Goal: Information Seeking & Learning: Learn about a topic

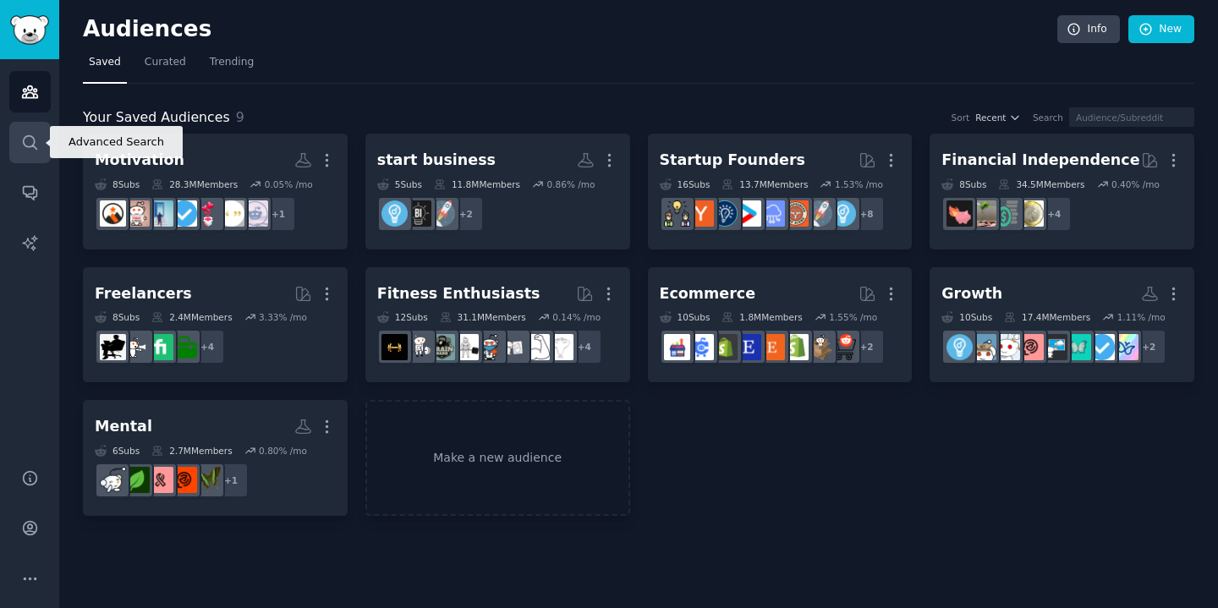
click at [32, 155] on link "Search" at bounding box center [29, 142] width 41 height 41
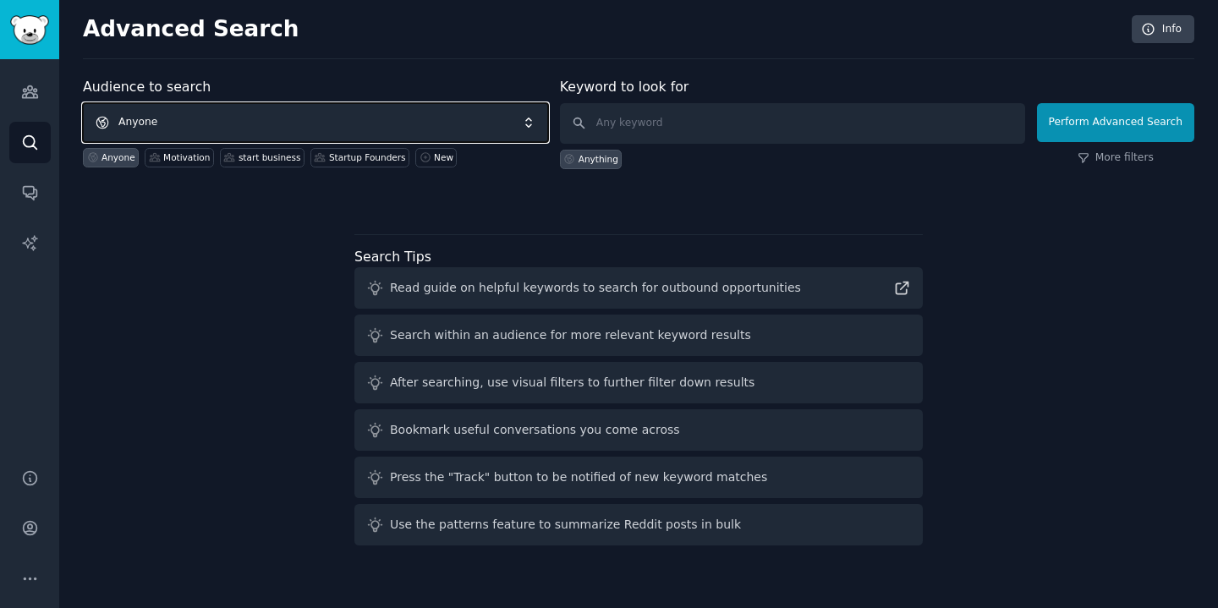
click at [309, 121] on span "Anyone" at bounding box center [315, 122] width 465 height 39
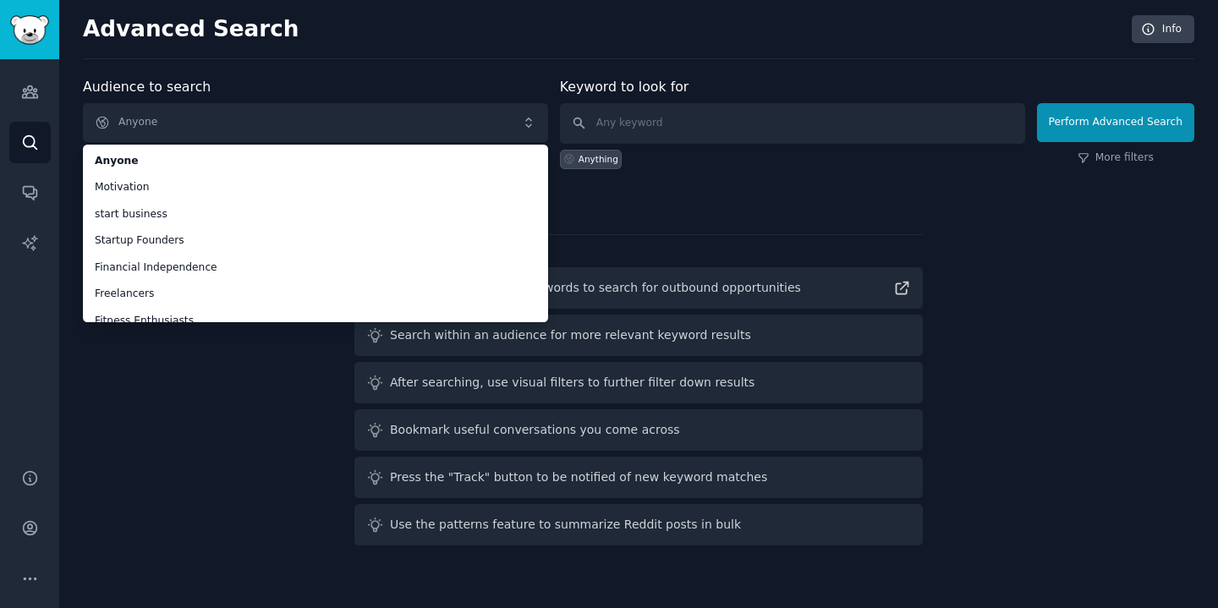
click at [183, 397] on div "Audience to search Anyone Anyone Motivation start business Startup Founders Fin…" at bounding box center [638, 314] width 1111 height 475
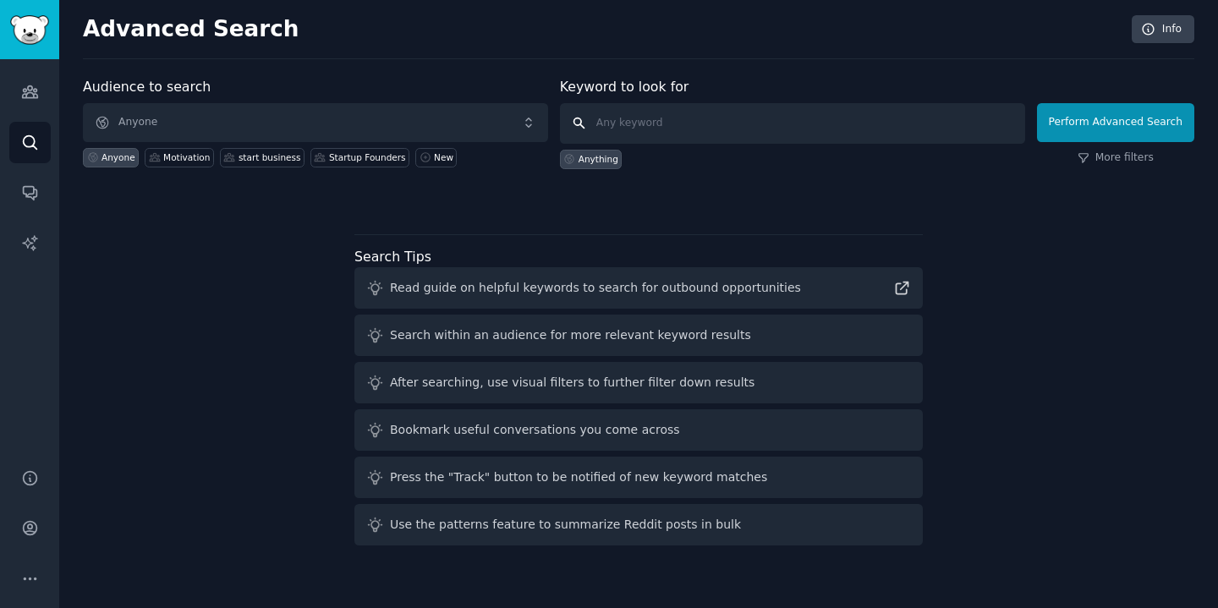
click at [635, 118] on input "text" at bounding box center [792, 123] width 465 height 41
click at [366, 160] on div "Startup Founders" at bounding box center [367, 157] width 77 height 12
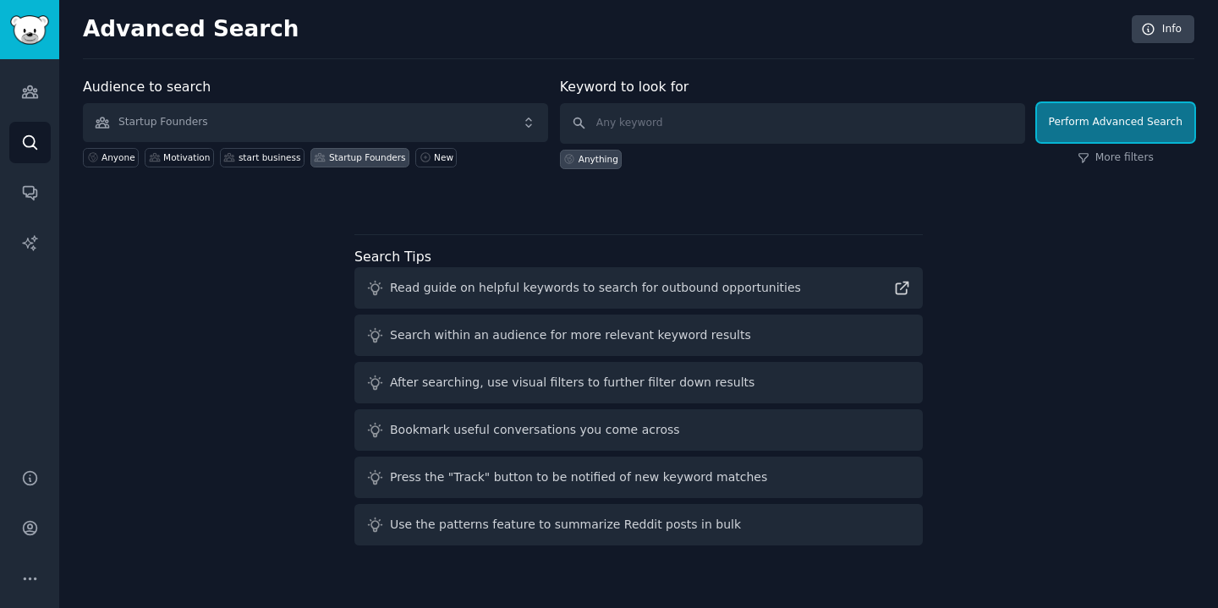
click at [1097, 129] on button "Perform Advanced Search" at bounding box center [1115, 122] width 157 height 39
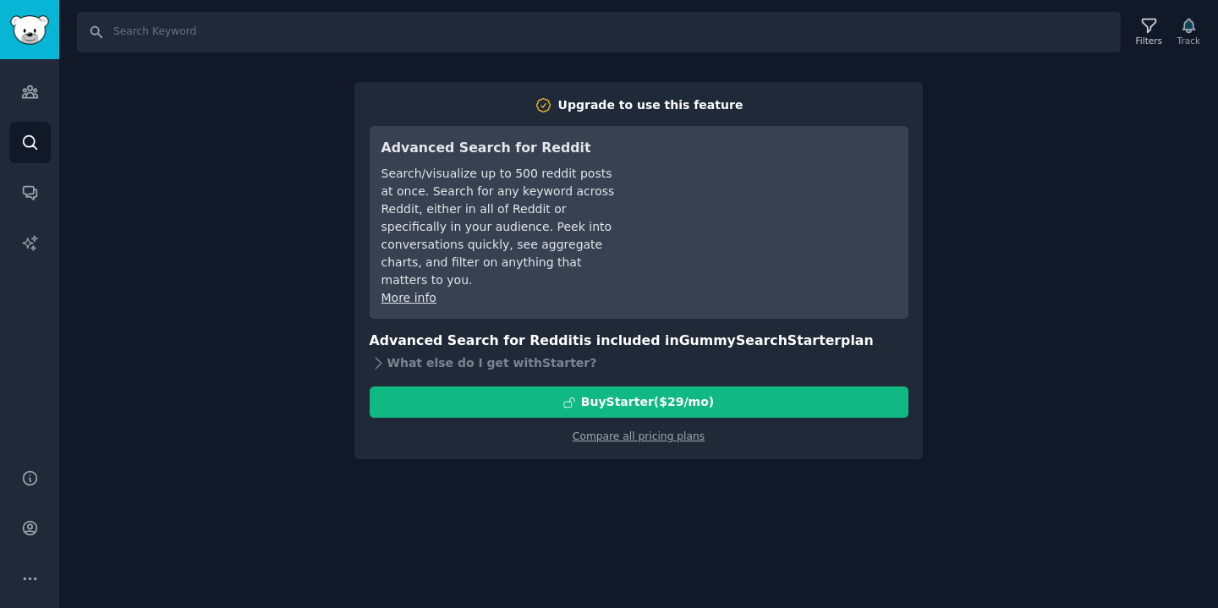
click at [288, 192] on div "Search Filters Track Upgrade to use this feature Advanced Search for Reddit Sea…" at bounding box center [638, 304] width 1159 height 608
click at [25, 85] on icon "Sidebar" at bounding box center [30, 92] width 18 height 18
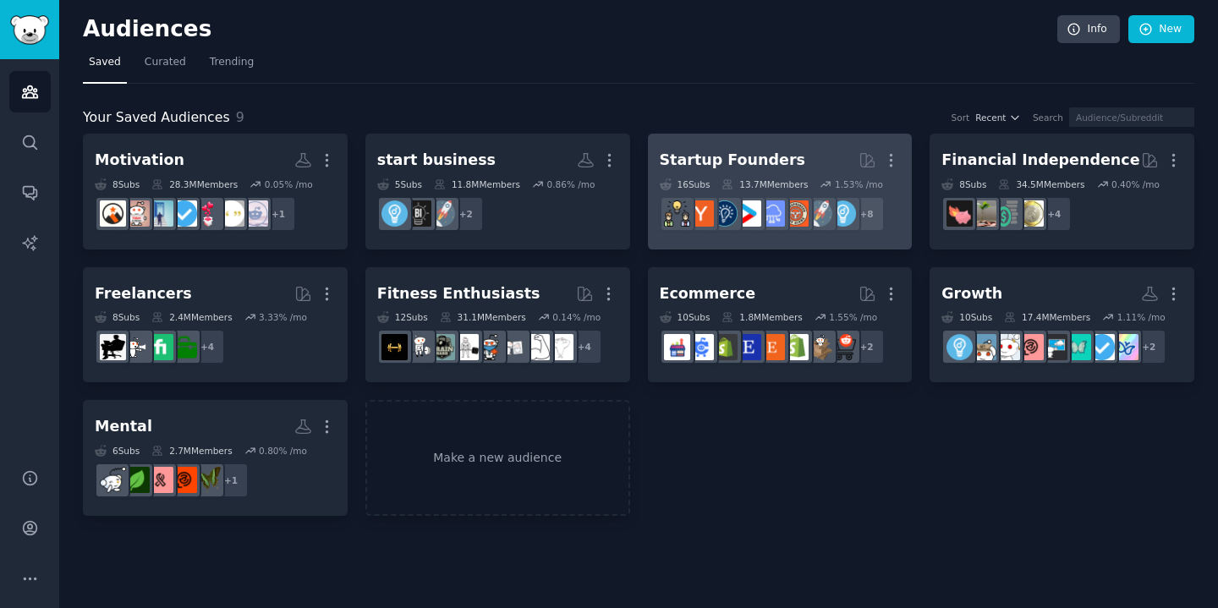
click at [800, 160] on h2 "Startup Founders More" at bounding box center [780, 160] width 241 height 30
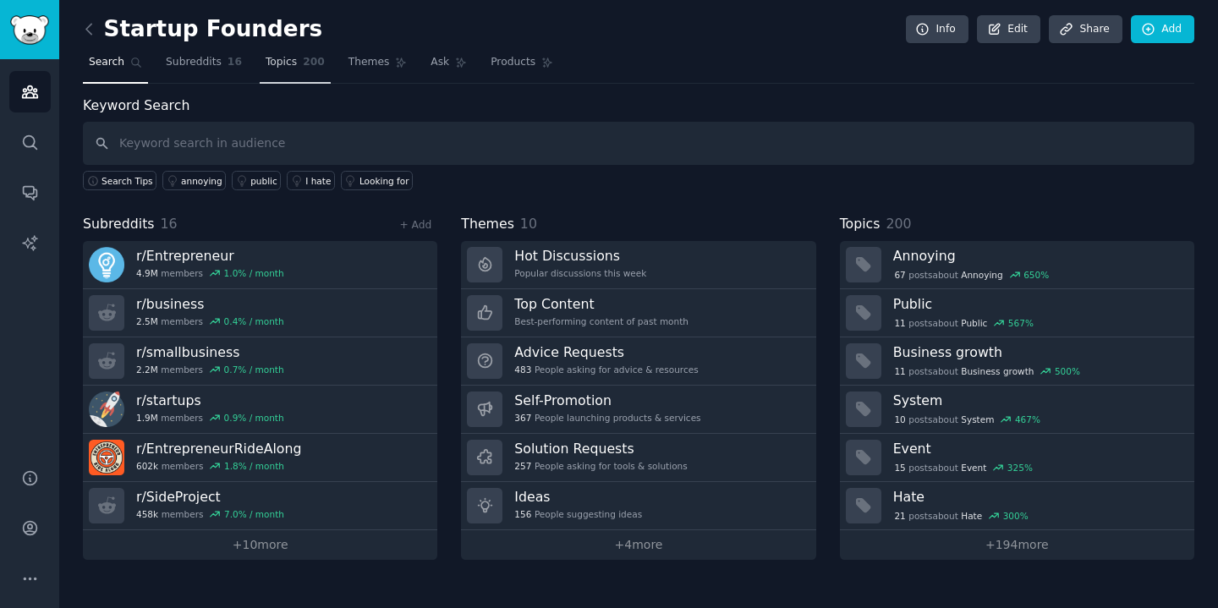
click at [301, 72] on link "Topics 200" at bounding box center [295, 66] width 71 height 35
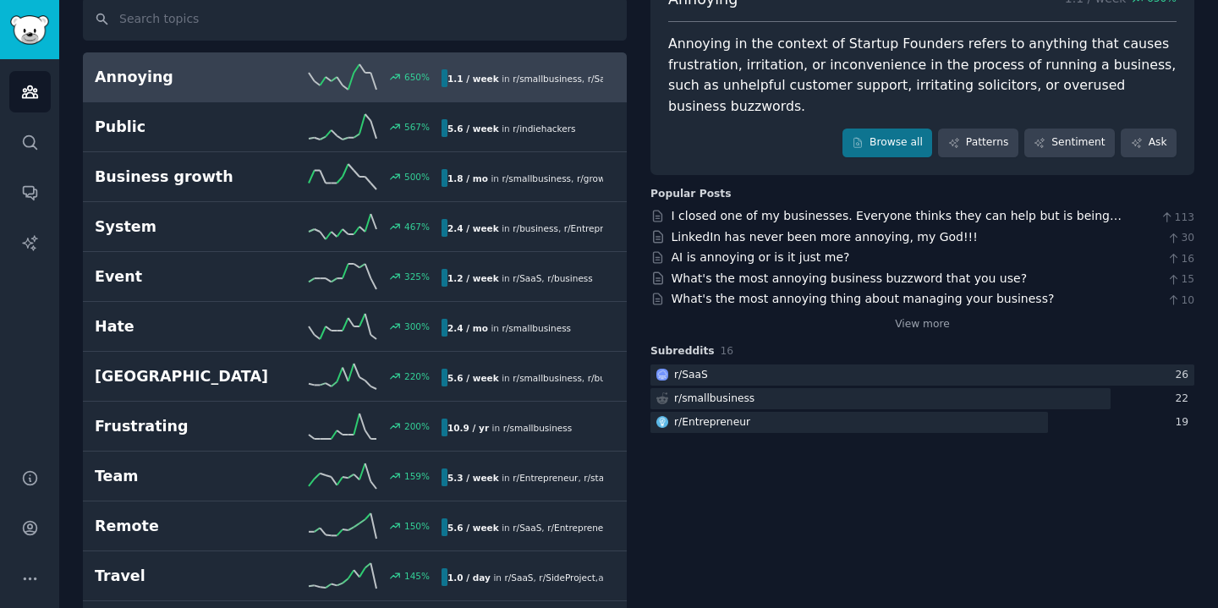
scroll to position [126, 0]
click at [823, 207] on link "I closed one of my businesses. Everyone thinks they can help but is being annoy…" at bounding box center [897, 222] width 450 height 31
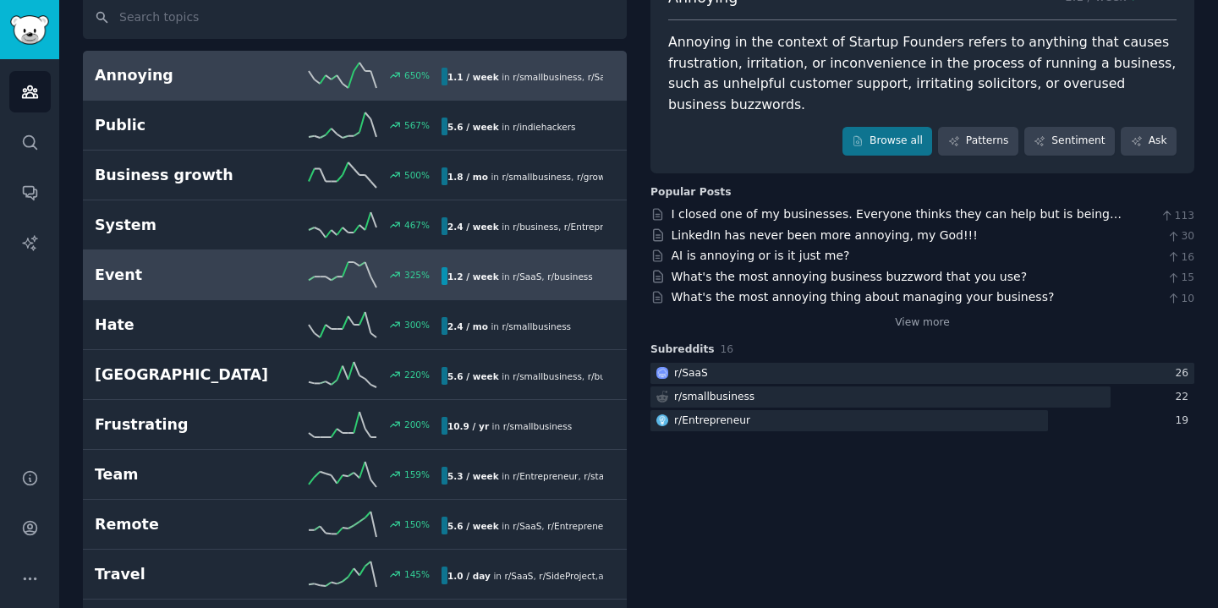
scroll to position [0, 0]
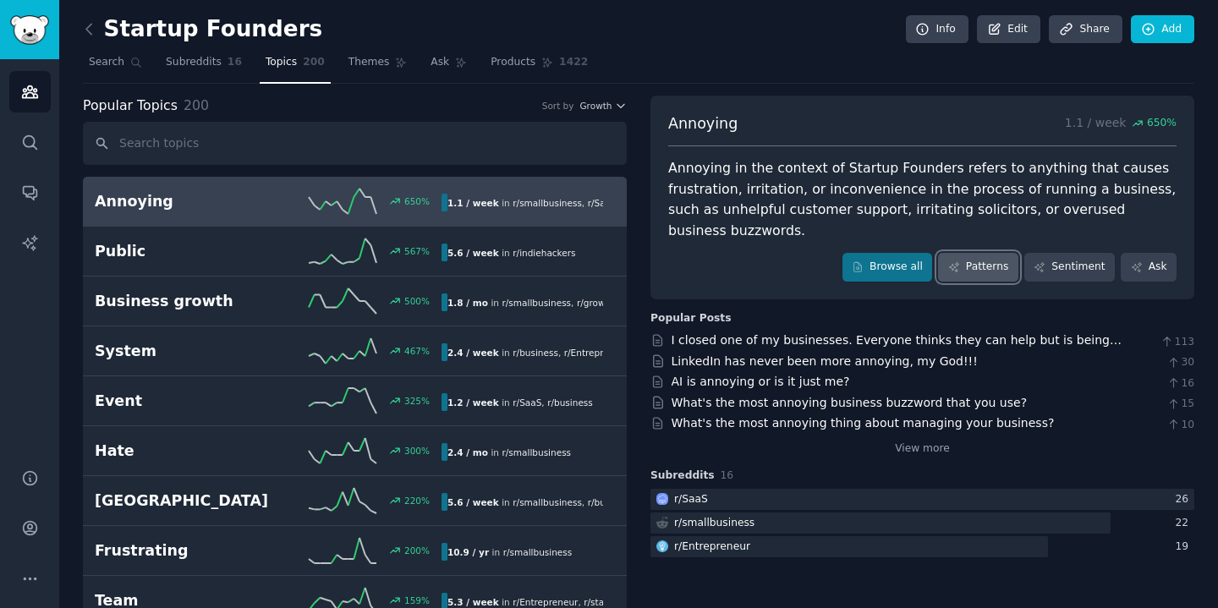
click at [977, 253] on link "Patterns" at bounding box center [978, 267] width 80 height 29
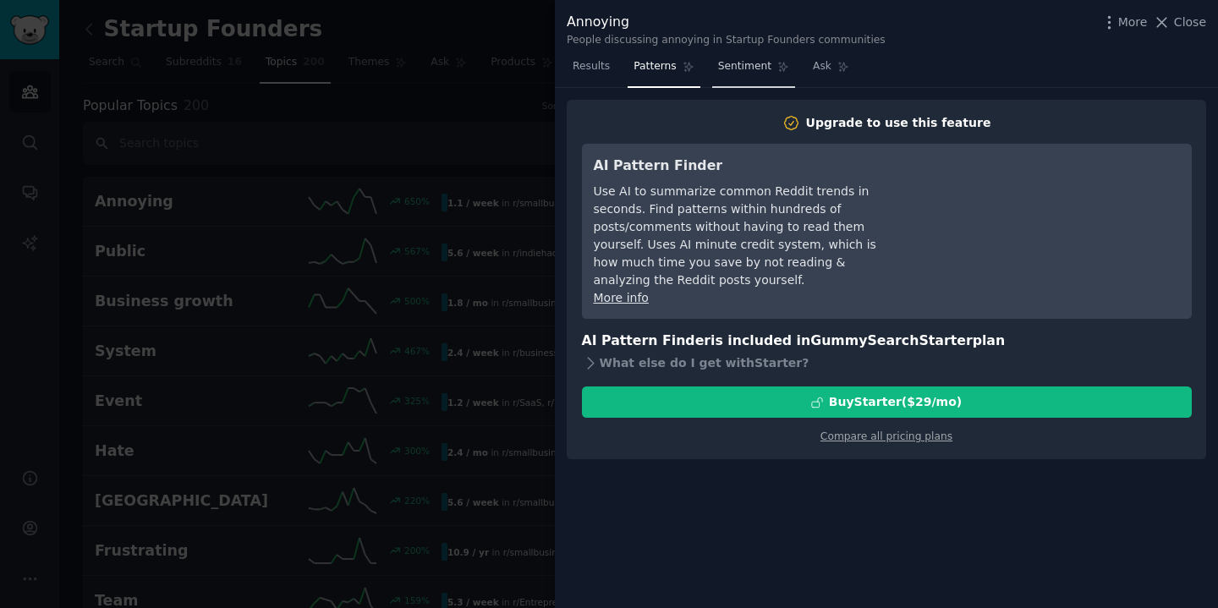
click at [742, 74] on link "Sentiment" at bounding box center [753, 70] width 83 height 35
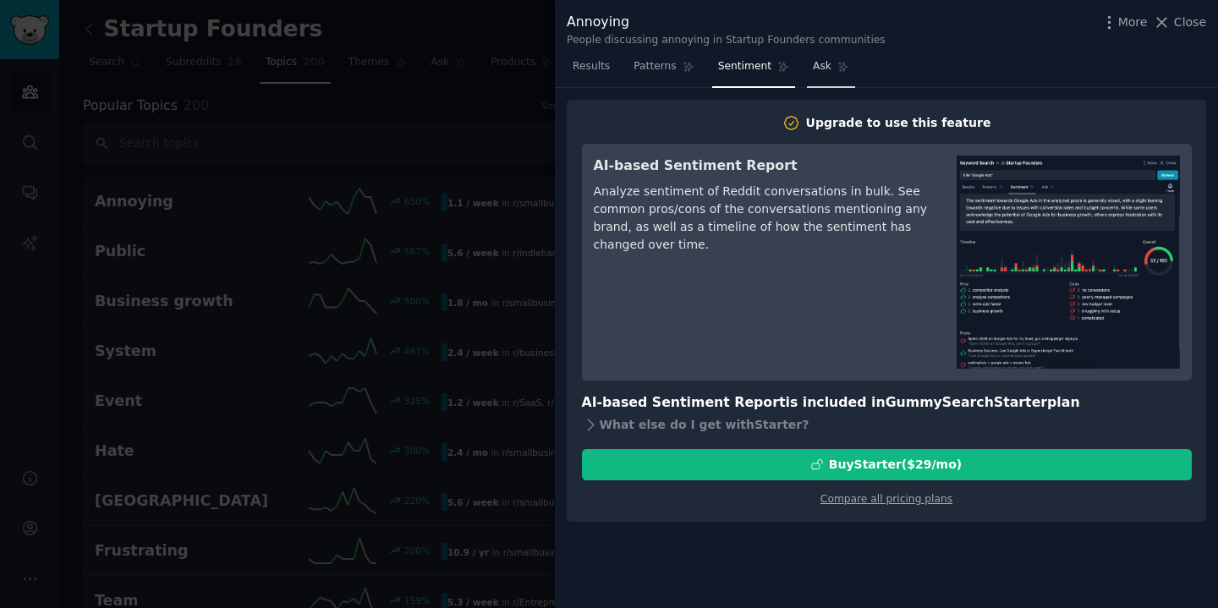
click at [818, 73] on span "Ask" at bounding box center [822, 66] width 19 height 15
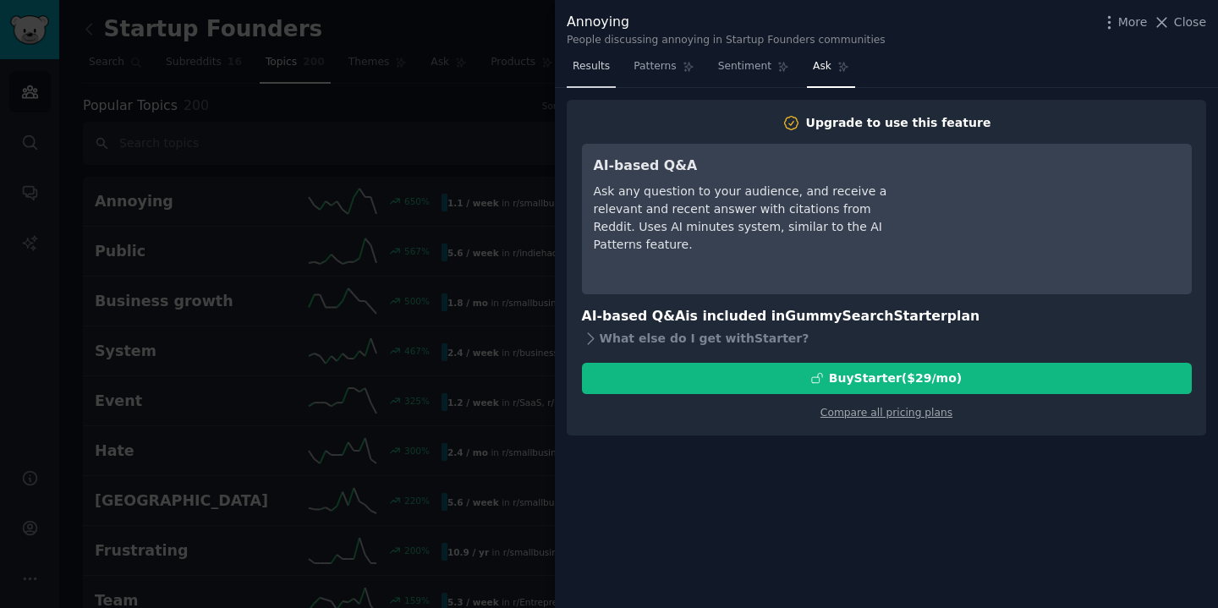
click at [605, 70] on span "Results" at bounding box center [591, 66] width 37 height 15
click at [660, 69] on span "Patterns" at bounding box center [654, 66] width 42 height 15
click at [536, 185] on div at bounding box center [609, 304] width 1218 height 608
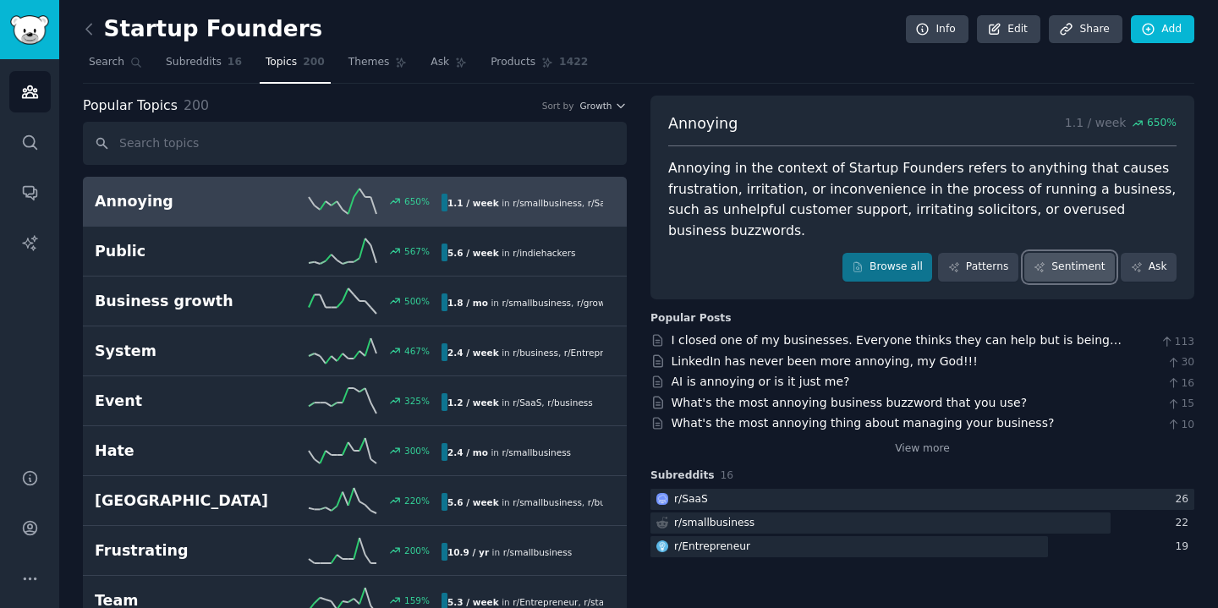
click at [1070, 253] on link "Sentiment" at bounding box center [1069, 267] width 90 height 29
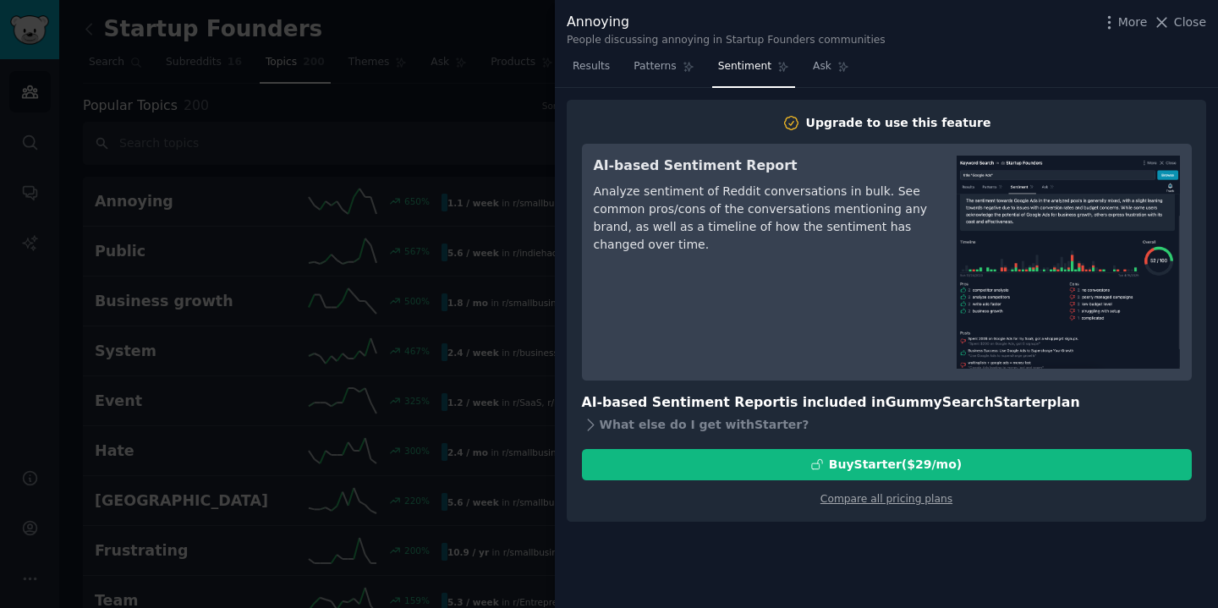
click at [471, 284] on div at bounding box center [609, 304] width 1218 height 608
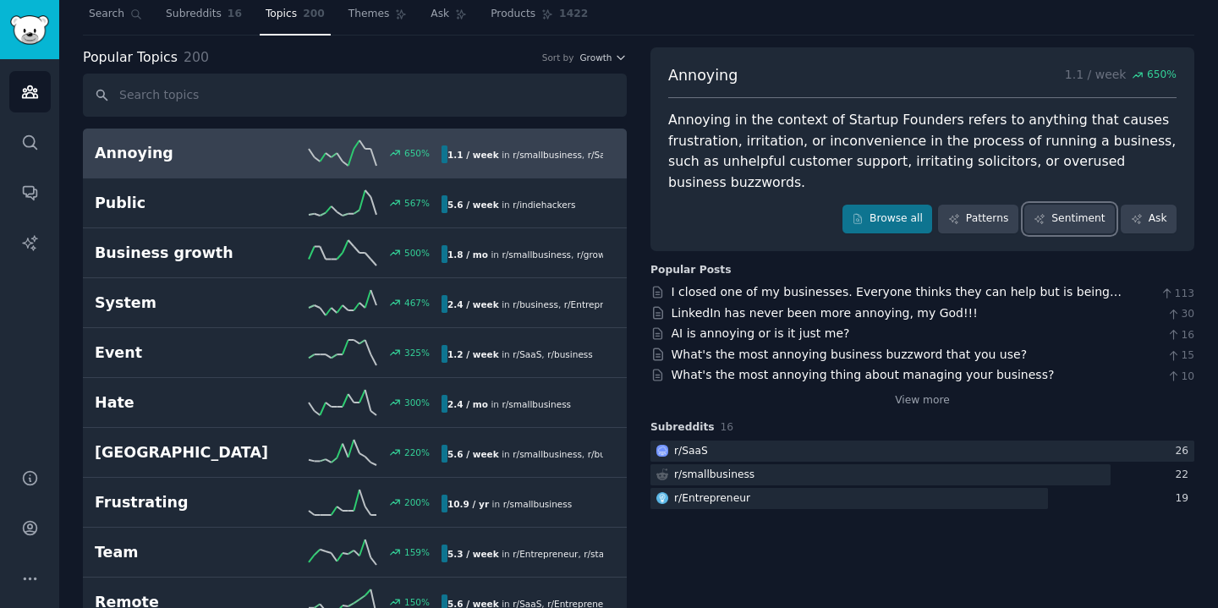
scroll to position [69, 0]
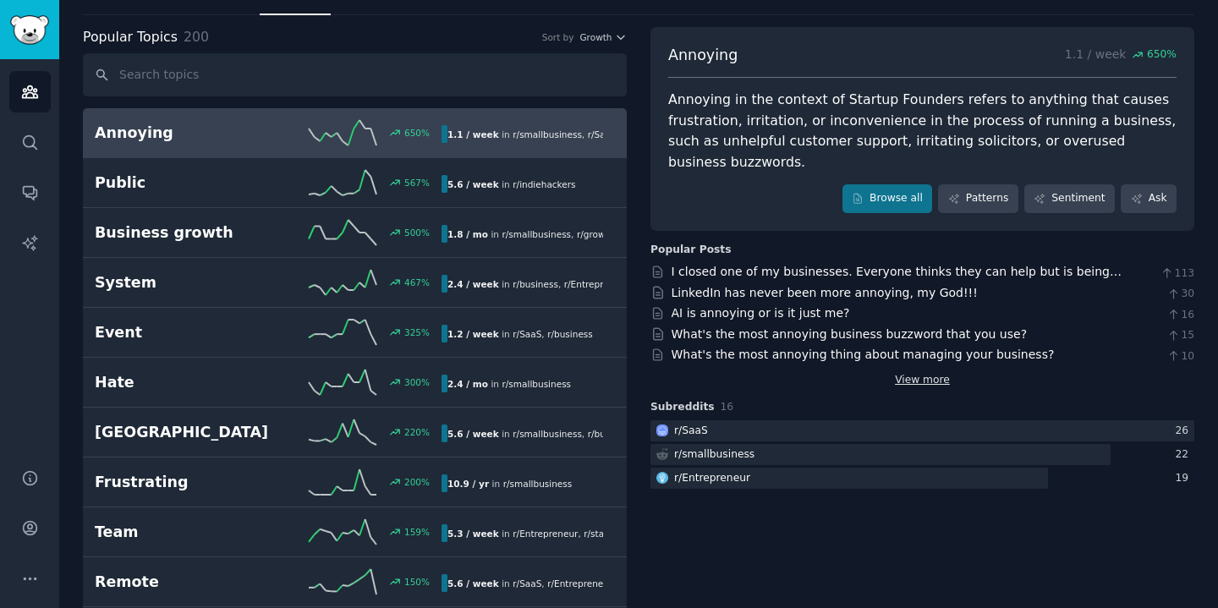
click at [914, 373] on link "View more" at bounding box center [922, 380] width 55 height 15
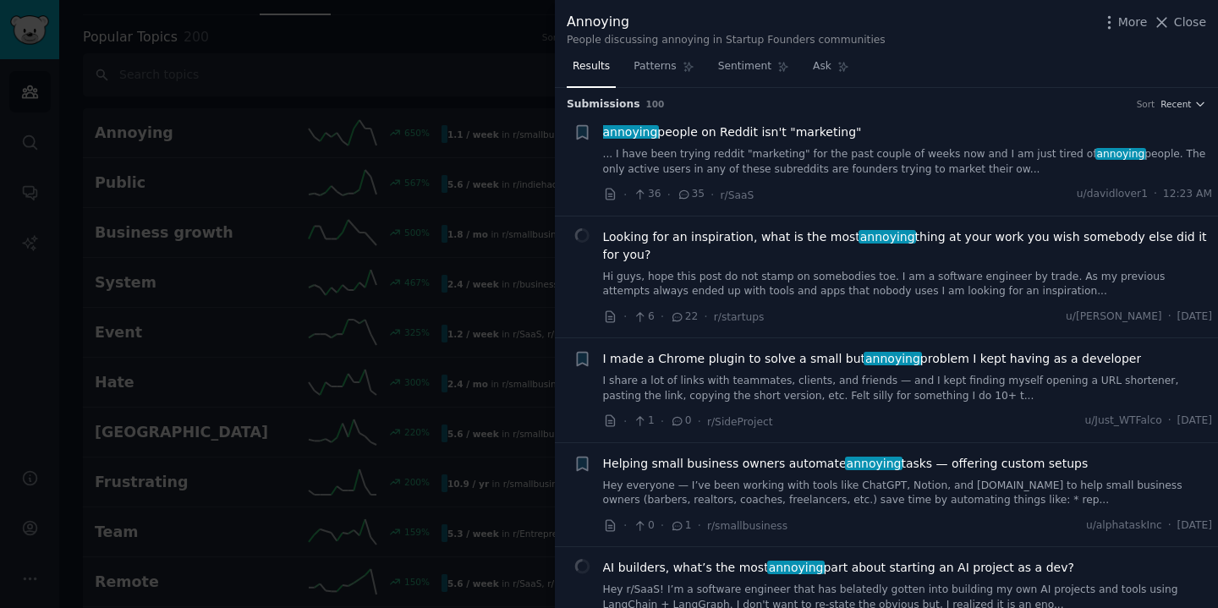
scroll to position [21, 0]
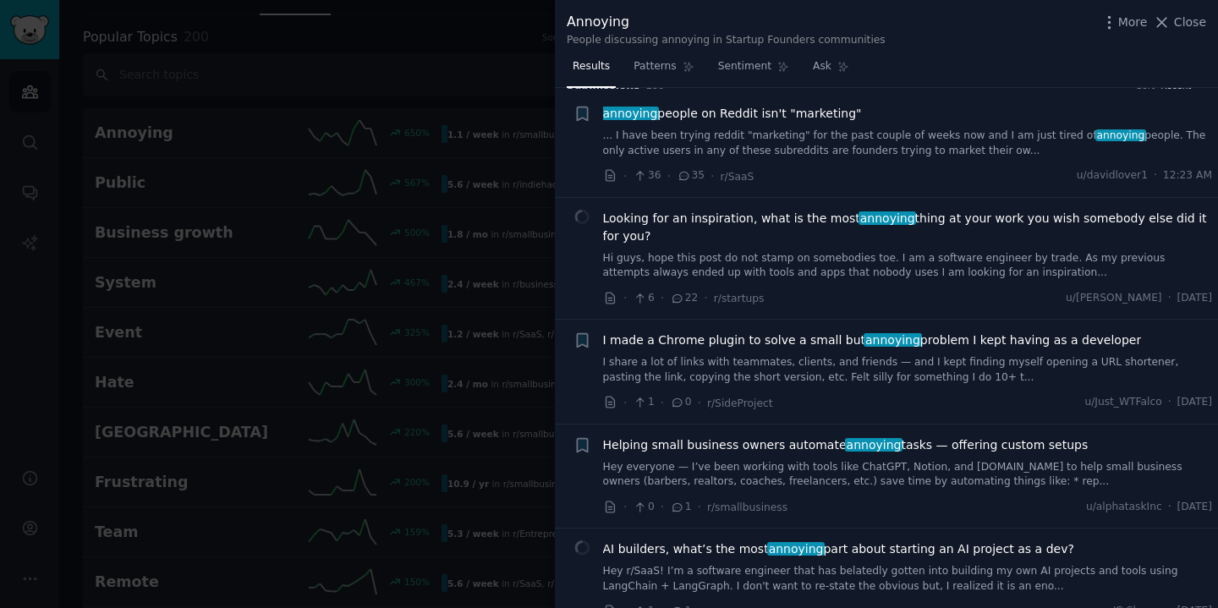
click at [425, 279] on div at bounding box center [609, 304] width 1218 height 608
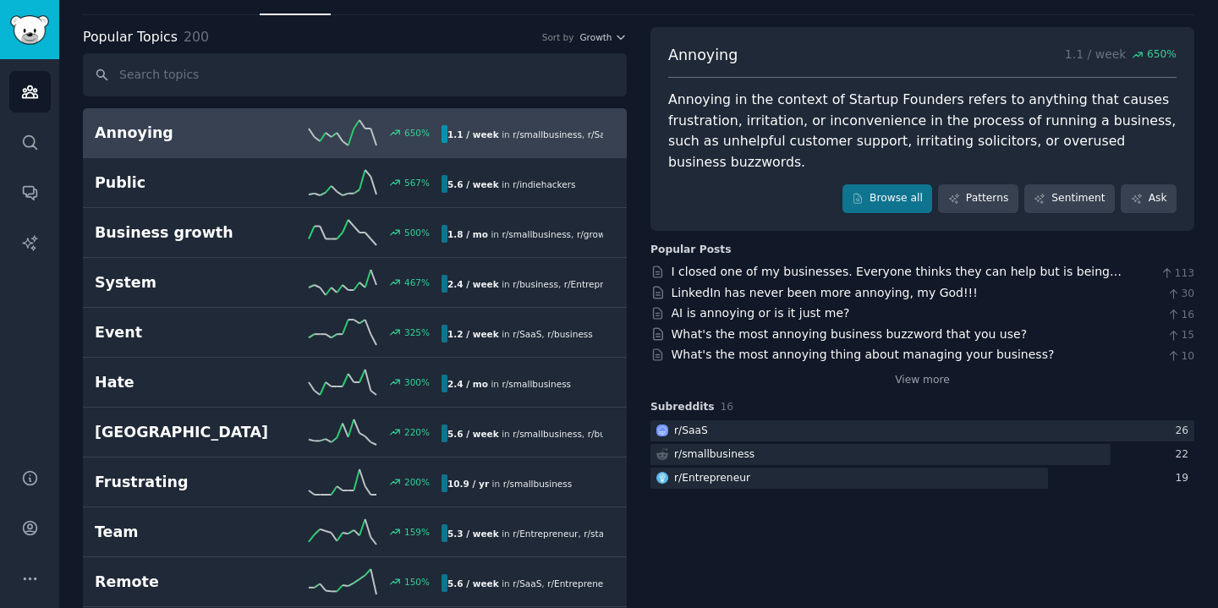
click at [248, 141] on h2 "Annoying" at bounding box center [181, 133] width 173 height 21
click at [877, 184] on link "Browse all" at bounding box center [887, 198] width 90 height 29
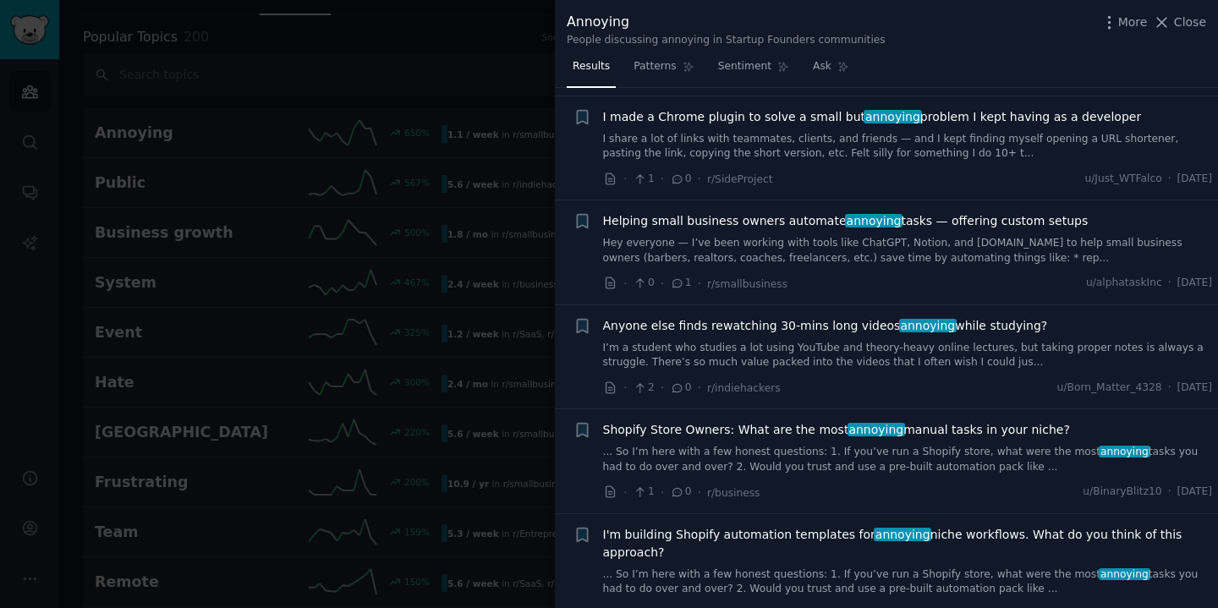
scroll to position [126, 0]
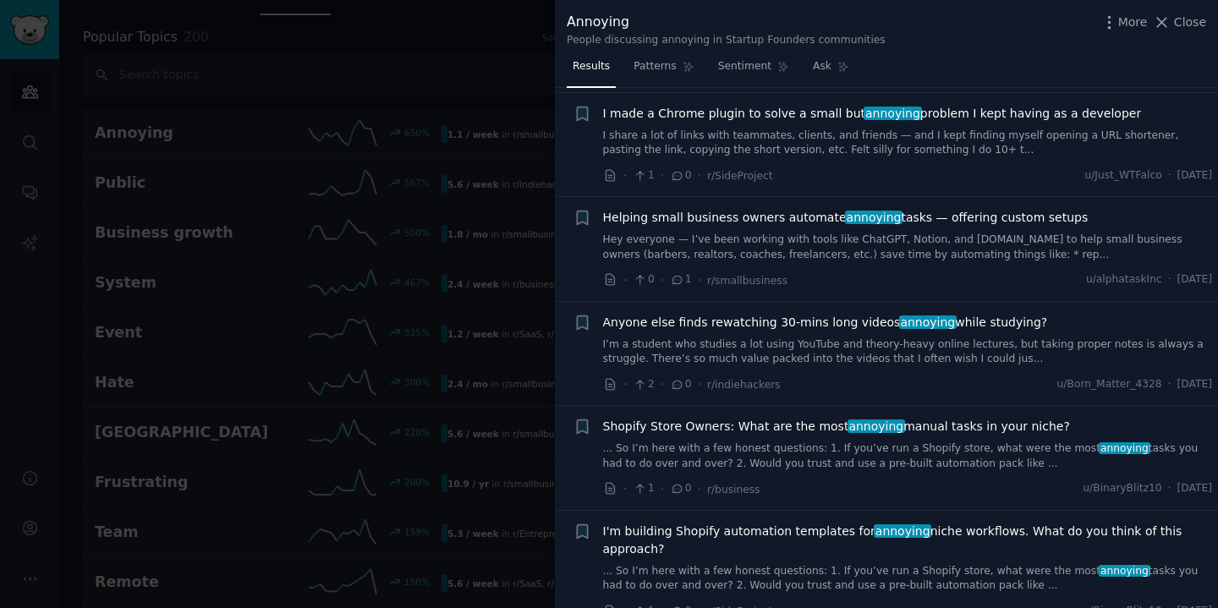
click at [813, 259] on link "Hey everyone — I’ve been working with tools like ChatGPT, Notion, and [DOMAIN_N…" at bounding box center [908, 248] width 610 height 30
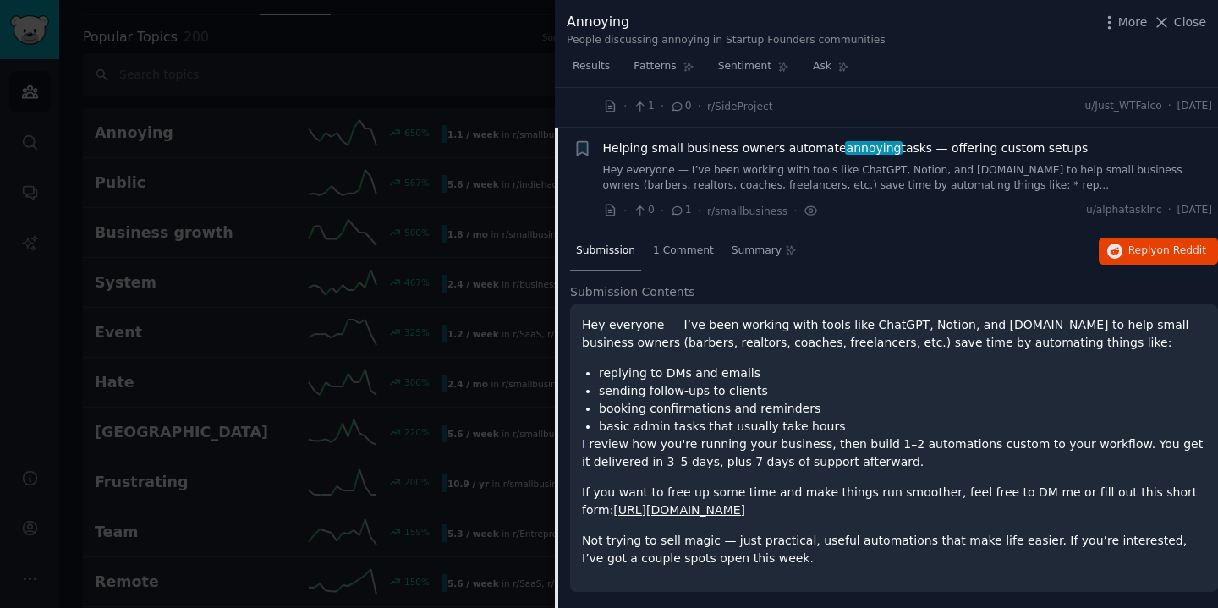
scroll to position [184, 0]
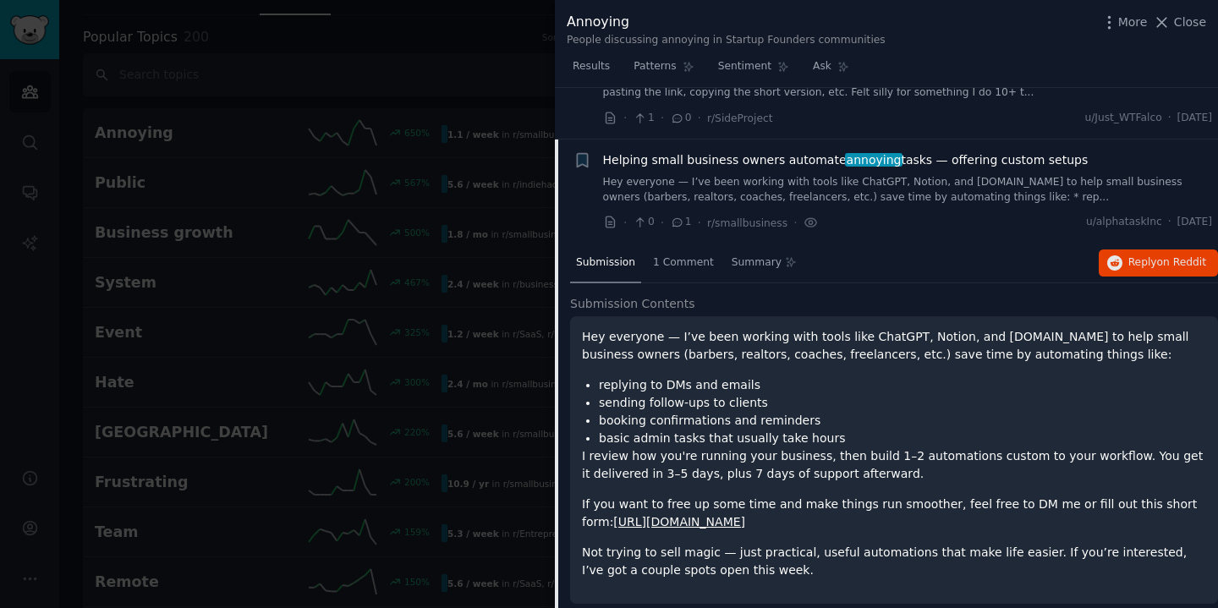
click at [983, 161] on span "Helping small business owners automate annoying tasks — offering custom setups" at bounding box center [845, 160] width 485 height 18
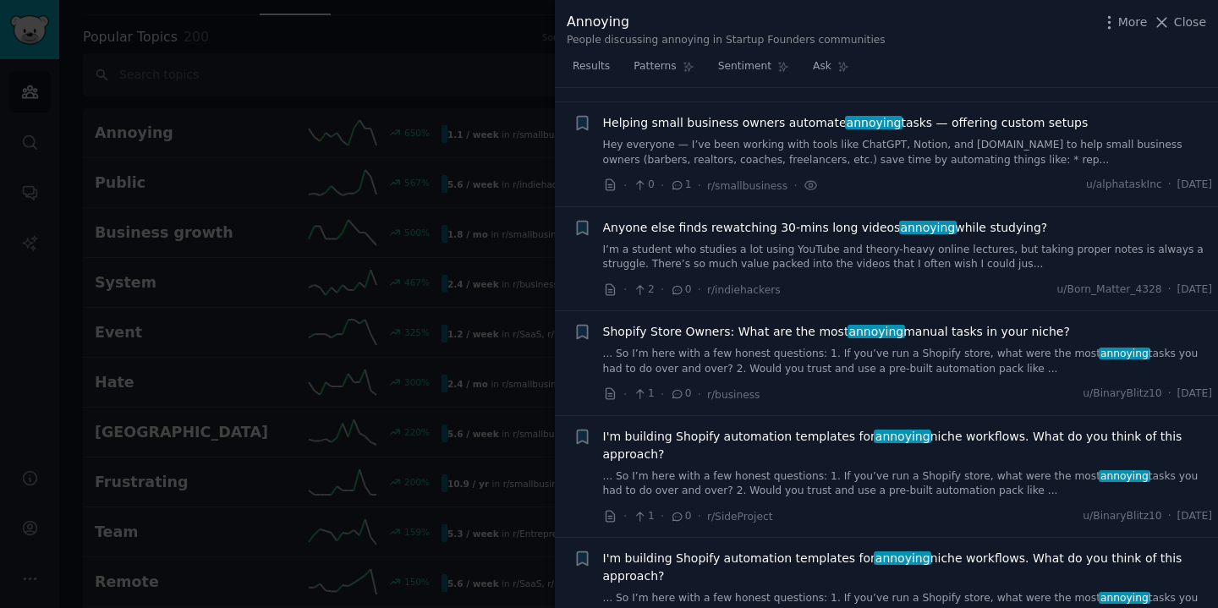
scroll to position [235, 0]
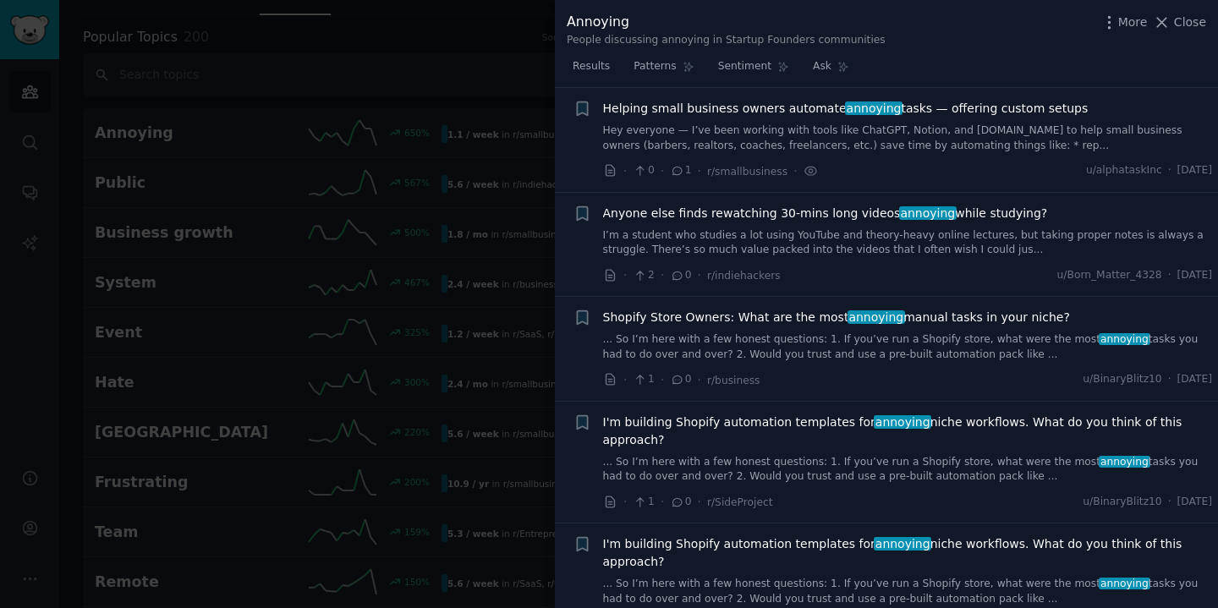
click at [736, 146] on link "Hey everyone — I’ve been working with tools like ChatGPT, Notion, and [DOMAIN_N…" at bounding box center [908, 138] width 610 height 30
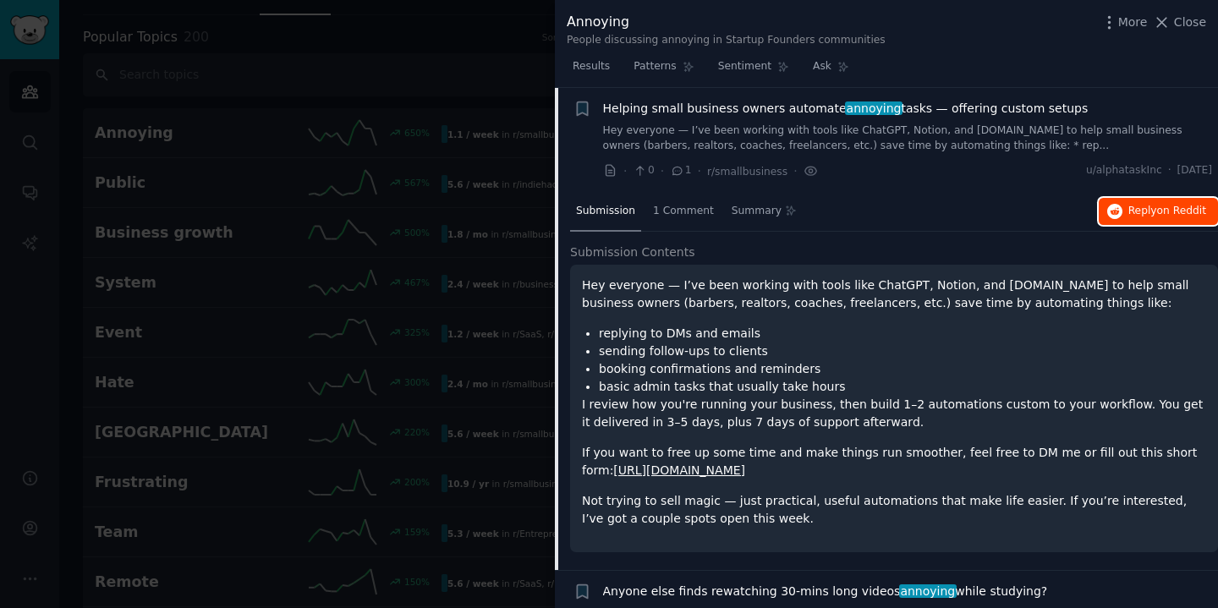
click at [1145, 207] on span "Reply on Reddit" at bounding box center [1167, 211] width 78 height 15
click at [463, 265] on div at bounding box center [609, 304] width 1218 height 608
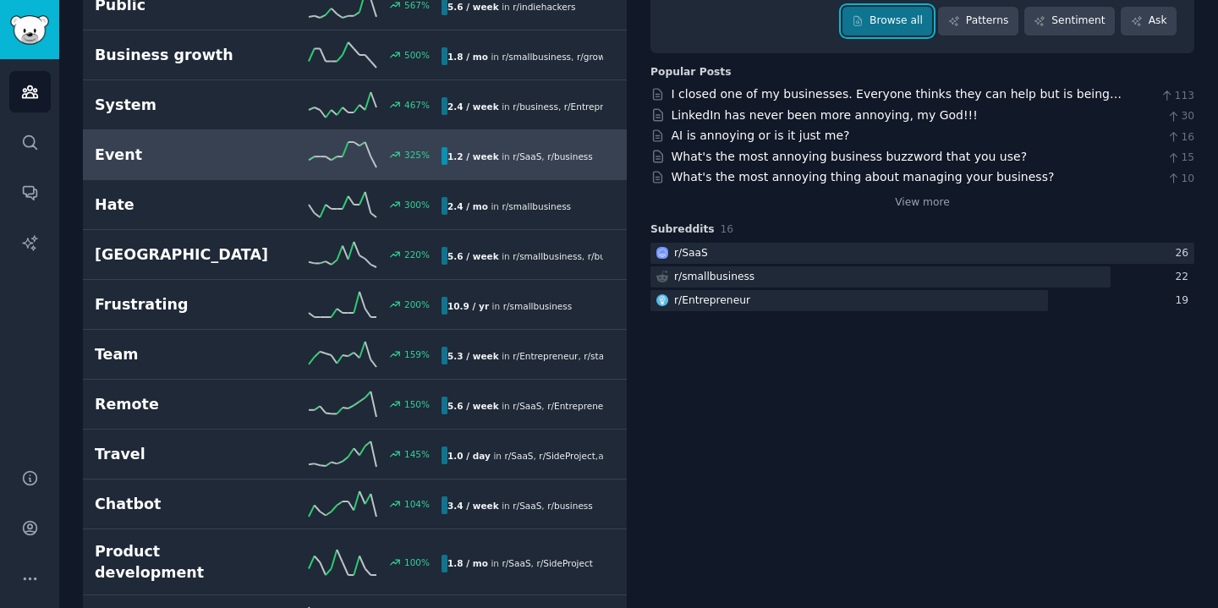
scroll to position [247, 0]
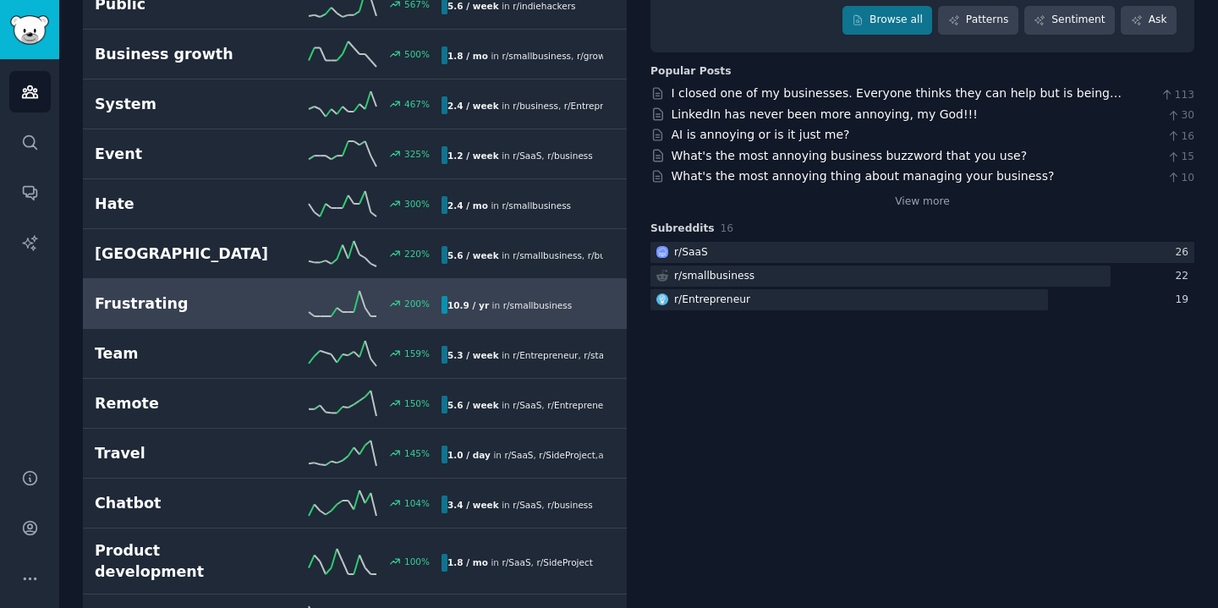
click at [198, 310] on h2 "Frustrating" at bounding box center [181, 303] width 173 height 21
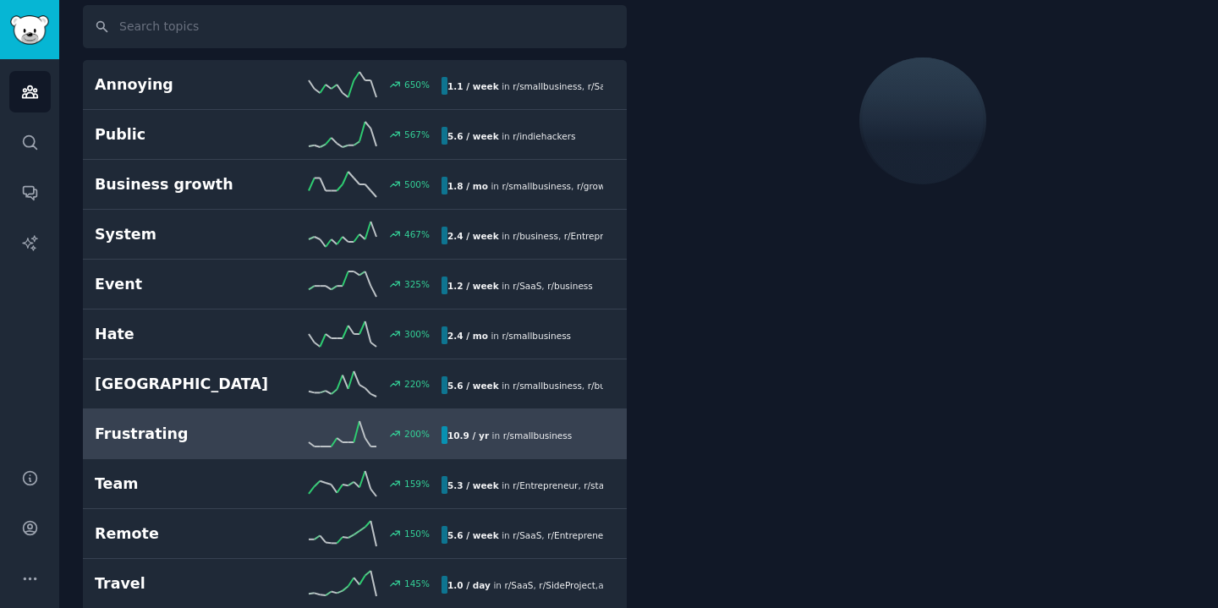
scroll to position [95, 0]
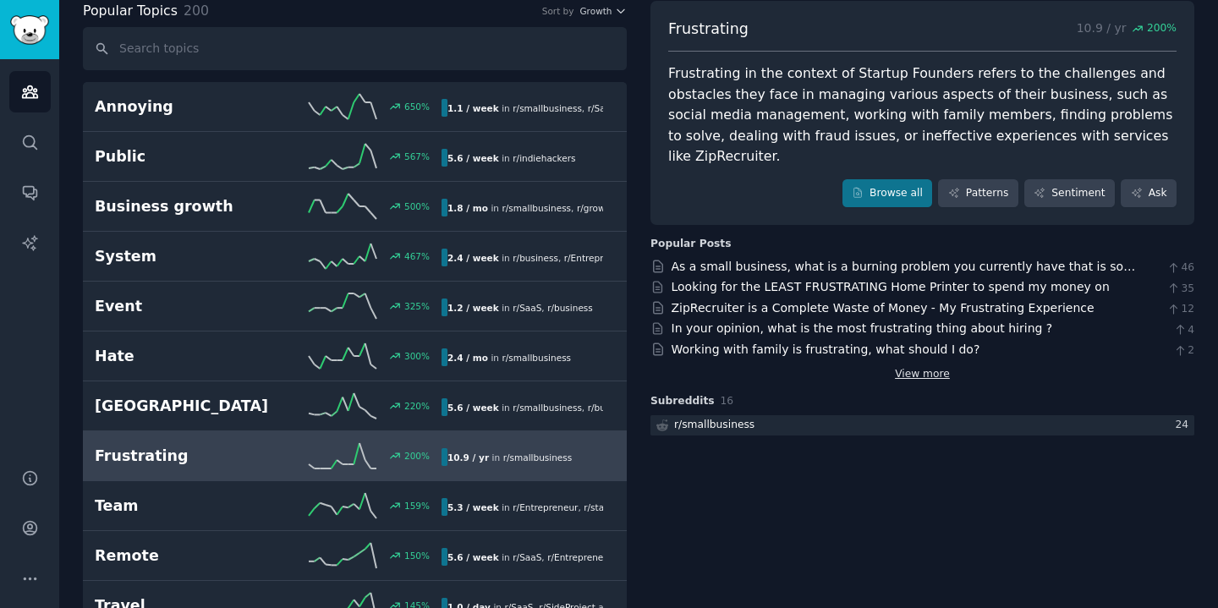
click at [901, 367] on link "View more" at bounding box center [922, 374] width 55 height 15
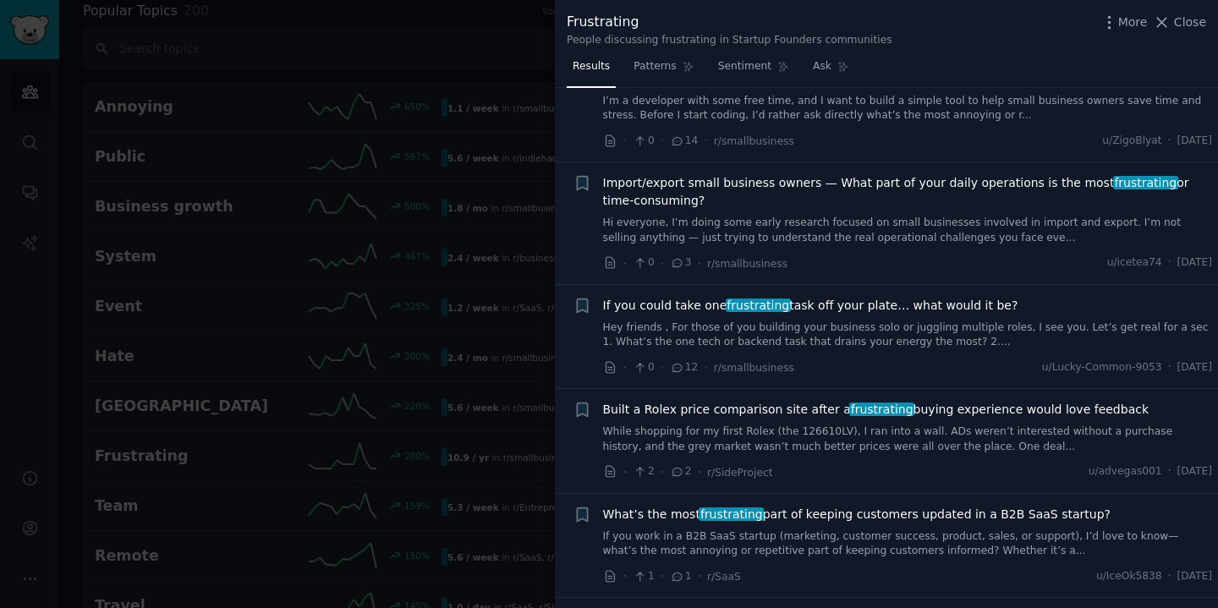
scroll to position [370, 0]
click at [897, 50] on div "Frustrating People discussing frustrating in Startup Founders communities More …" at bounding box center [886, 26] width 663 height 53
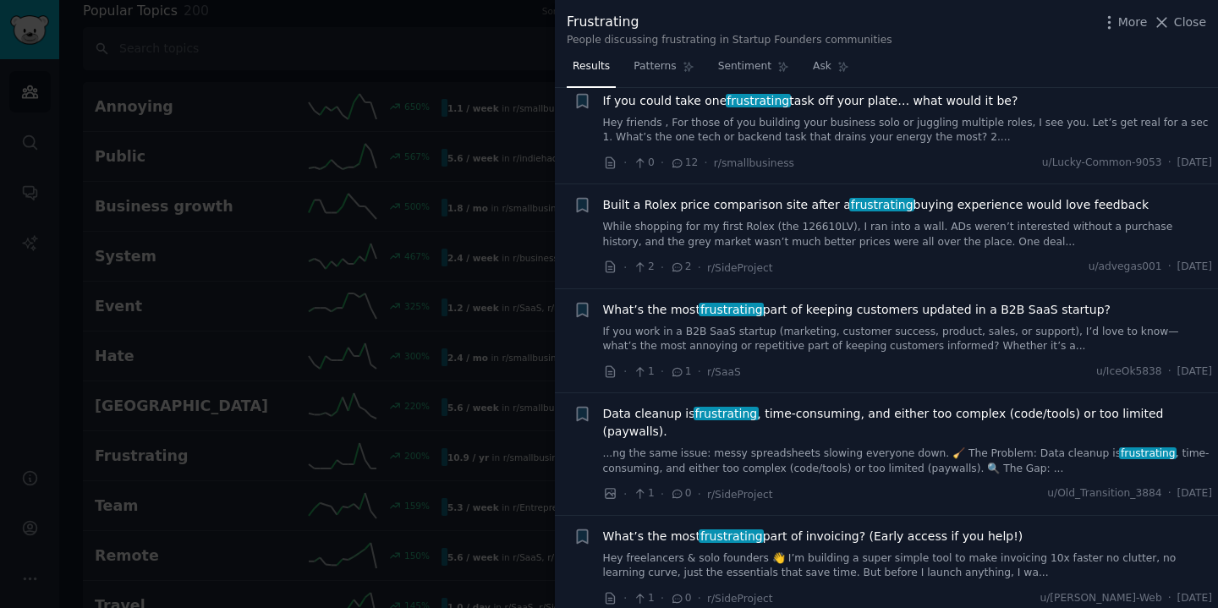
scroll to position [578, 0]
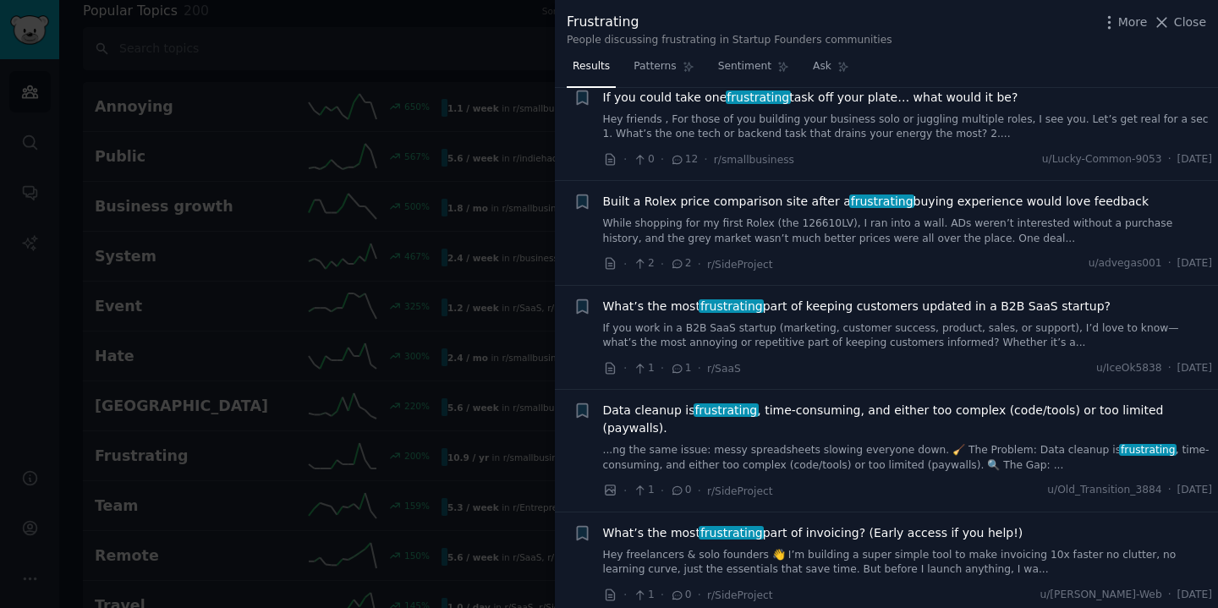
click at [725, 307] on span "frustrating" at bounding box center [731, 306] width 65 height 14
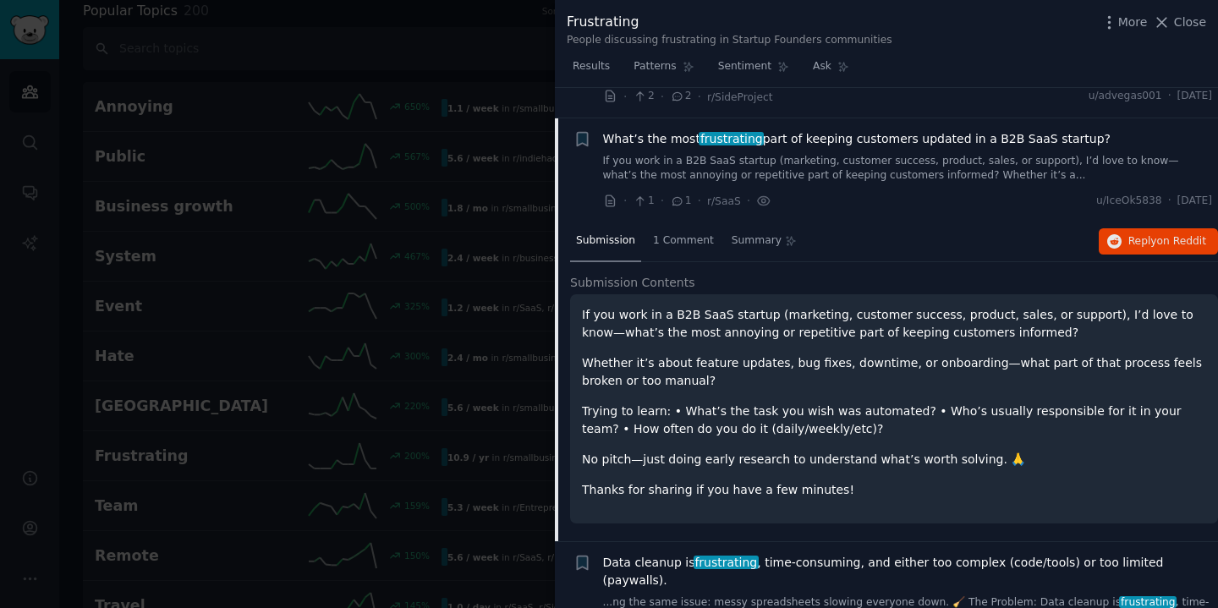
scroll to position [695, 0]
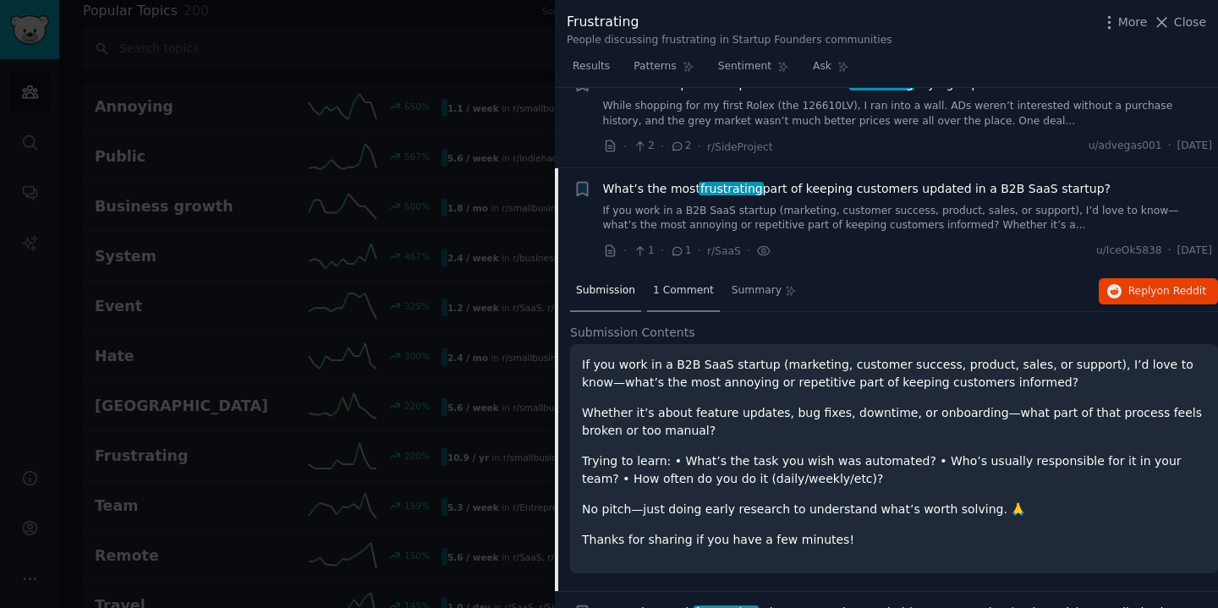
click at [678, 296] on span "1 Comment" at bounding box center [683, 290] width 61 height 15
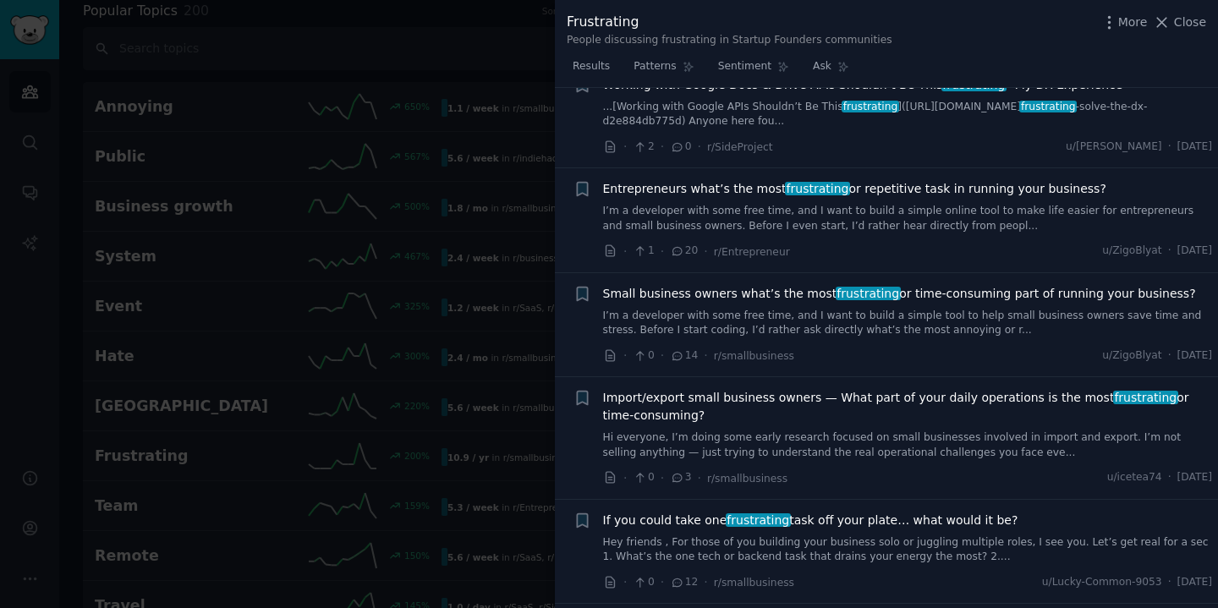
scroll to position [0, 0]
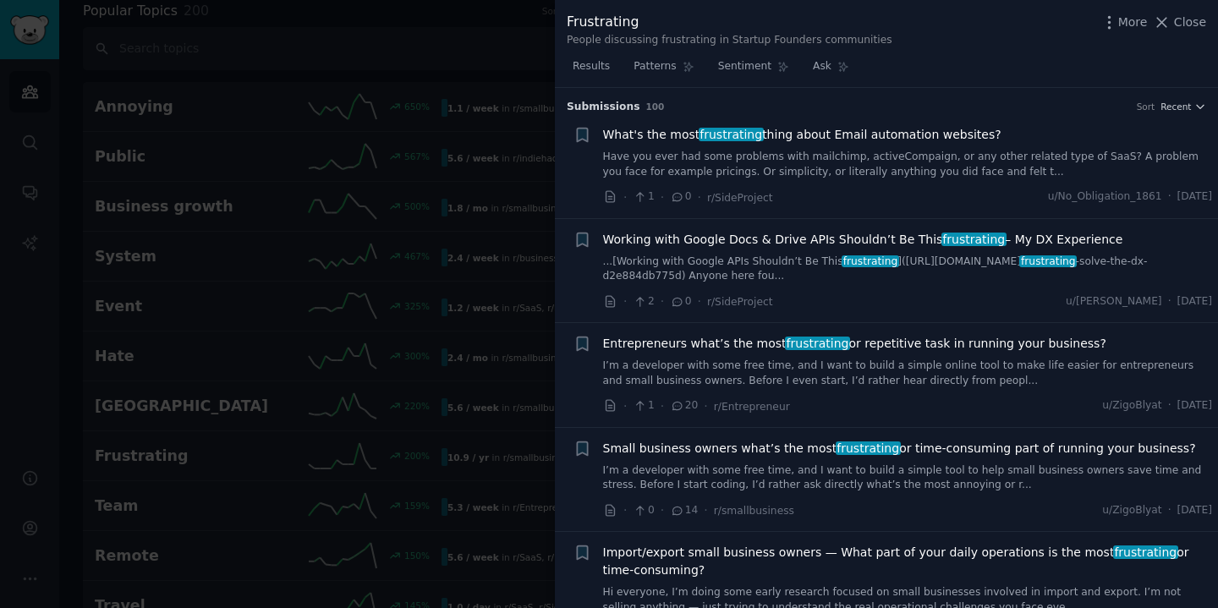
click at [447, 178] on div at bounding box center [609, 304] width 1218 height 608
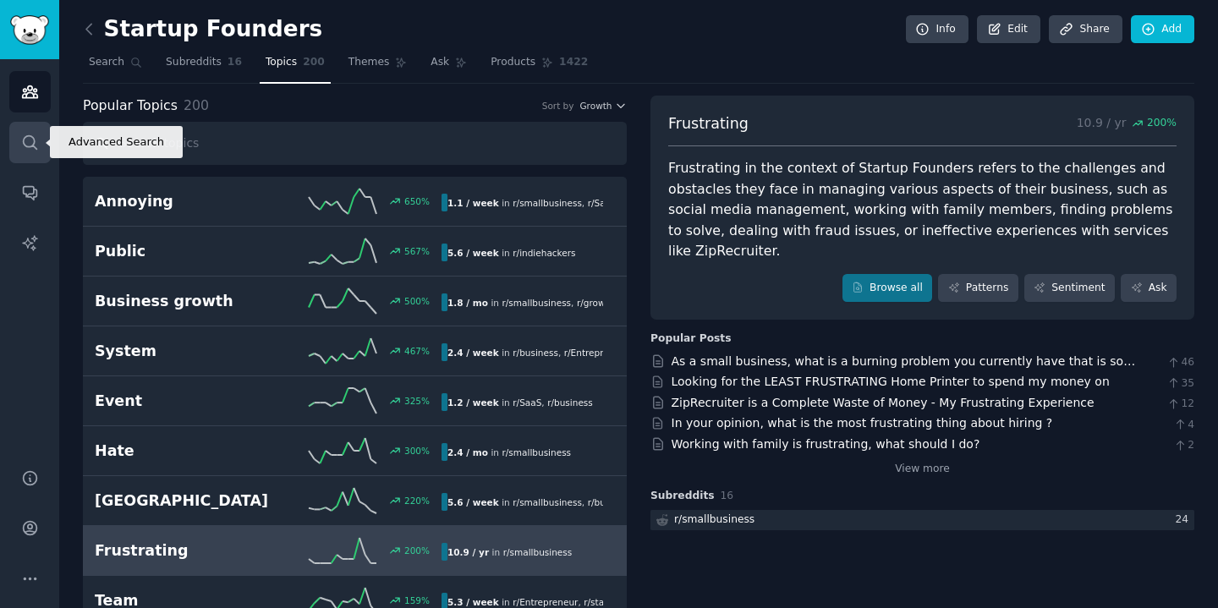
click at [26, 145] on icon "Sidebar" at bounding box center [30, 143] width 18 height 18
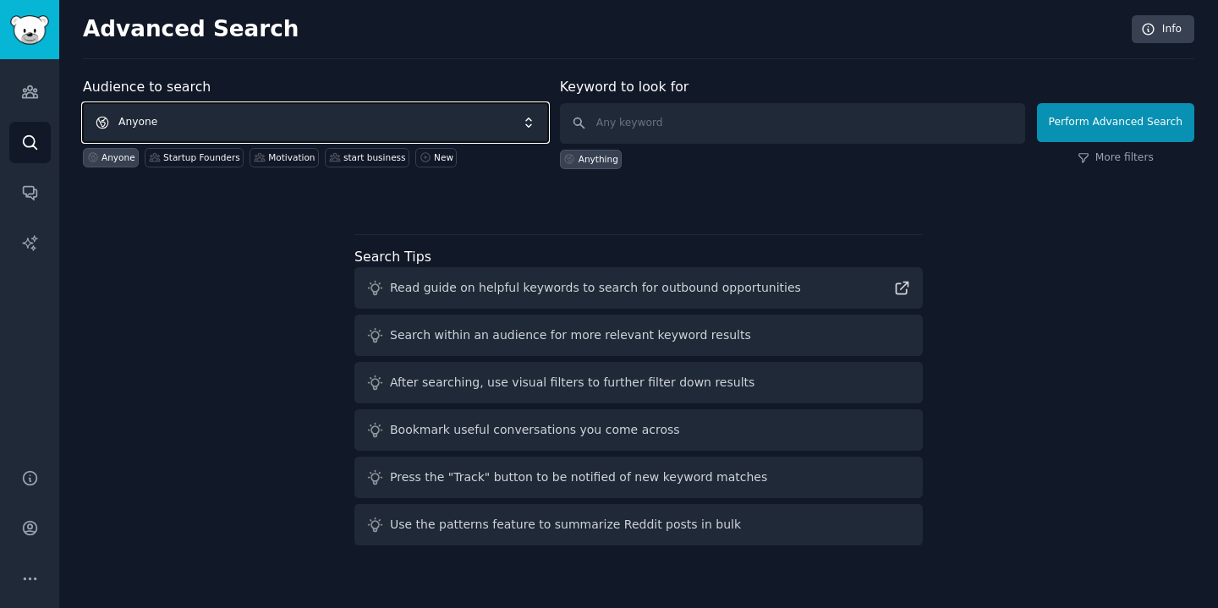
click at [183, 129] on span "Anyone" at bounding box center [315, 122] width 465 height 39
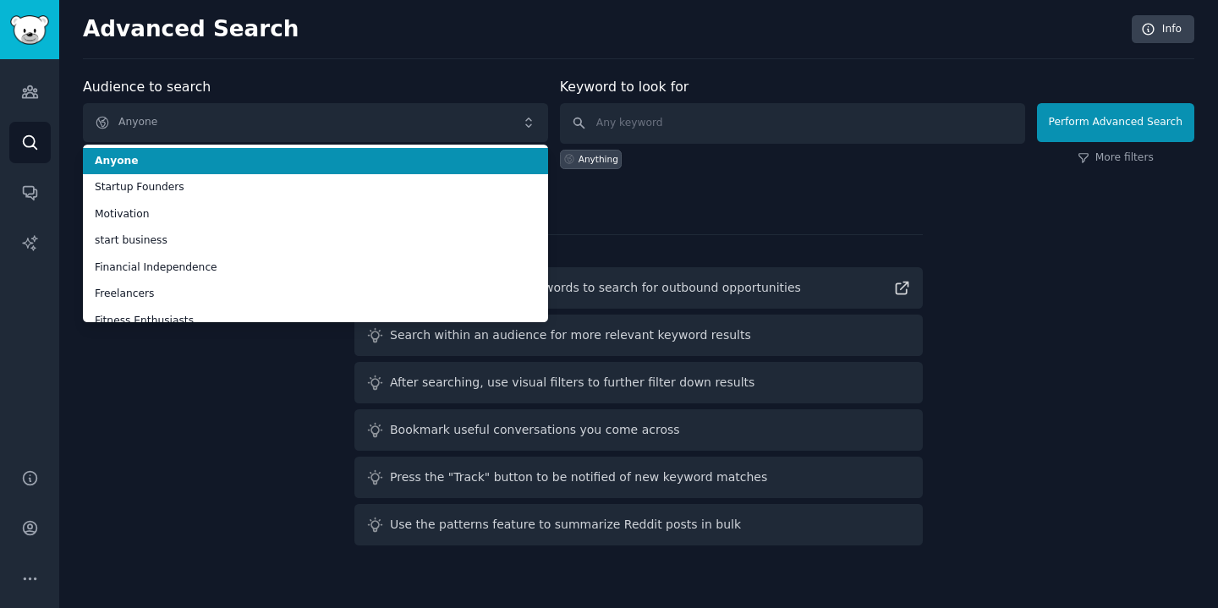
click at [185, 157] on span "Anyone" at bounding box center [315, 161] width 441 height 15
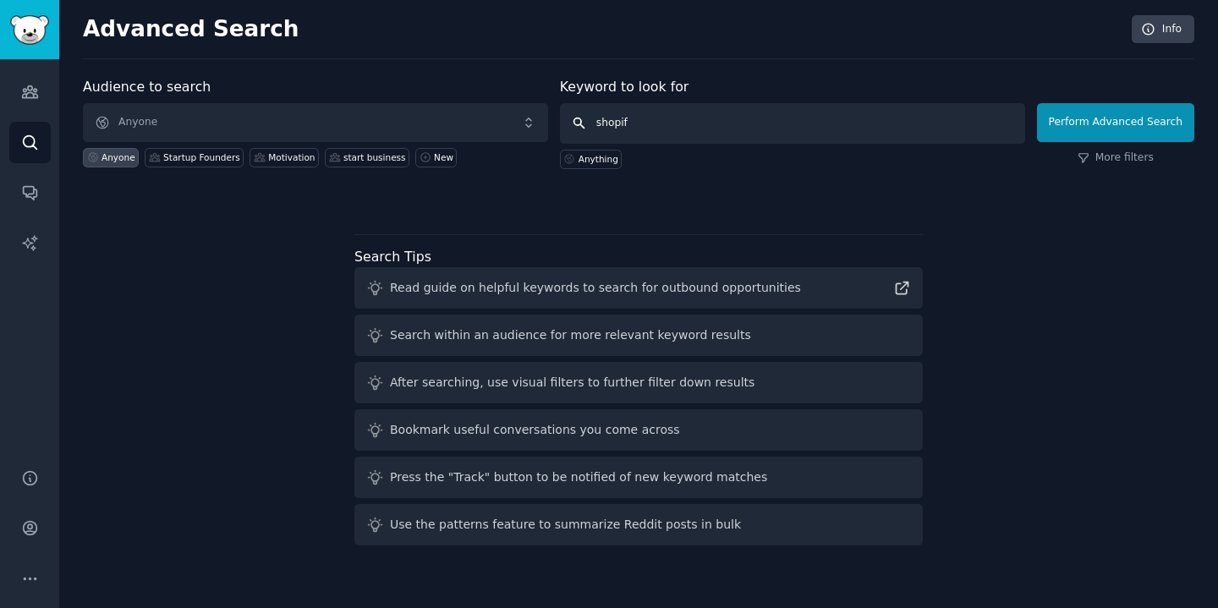
type input "shopify"
click button "Perform Advanced Search" at bounding box center [1115, 122] width 157 height 39
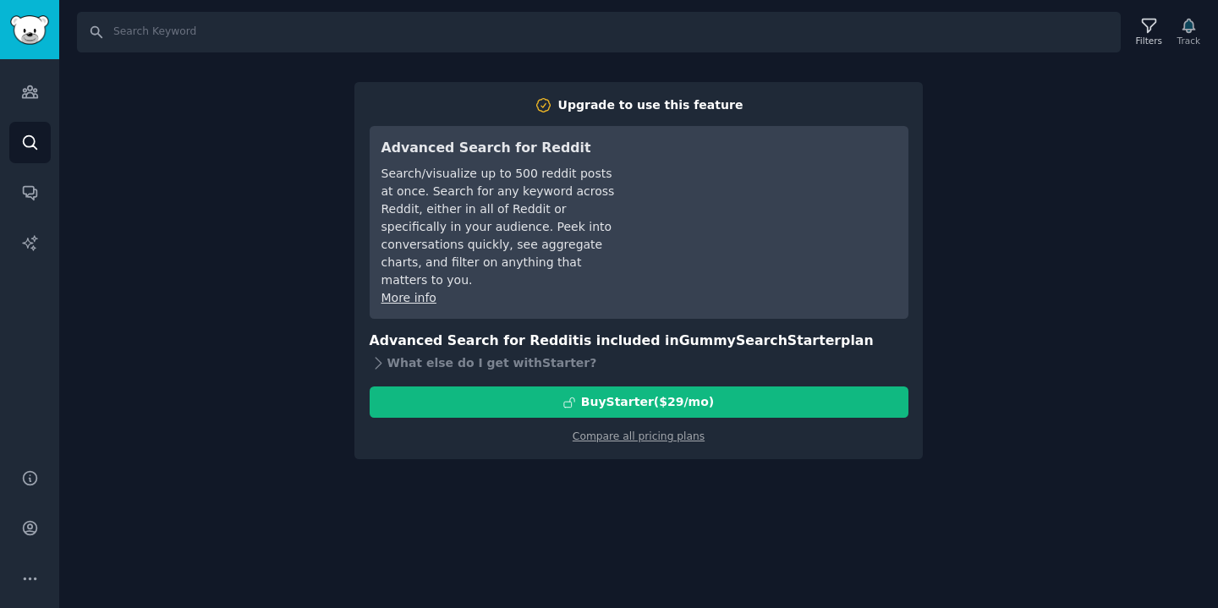
click at [452, 482] on div "Search Filters Track Upgrade to use this feature Advanced Search for Reddit Sea…" at bounding box center [638, 304] width 1159 height 608
click at [629, 430] on link "Compare all pricing plans" at bounding box center [639, 436] width 132 height 12
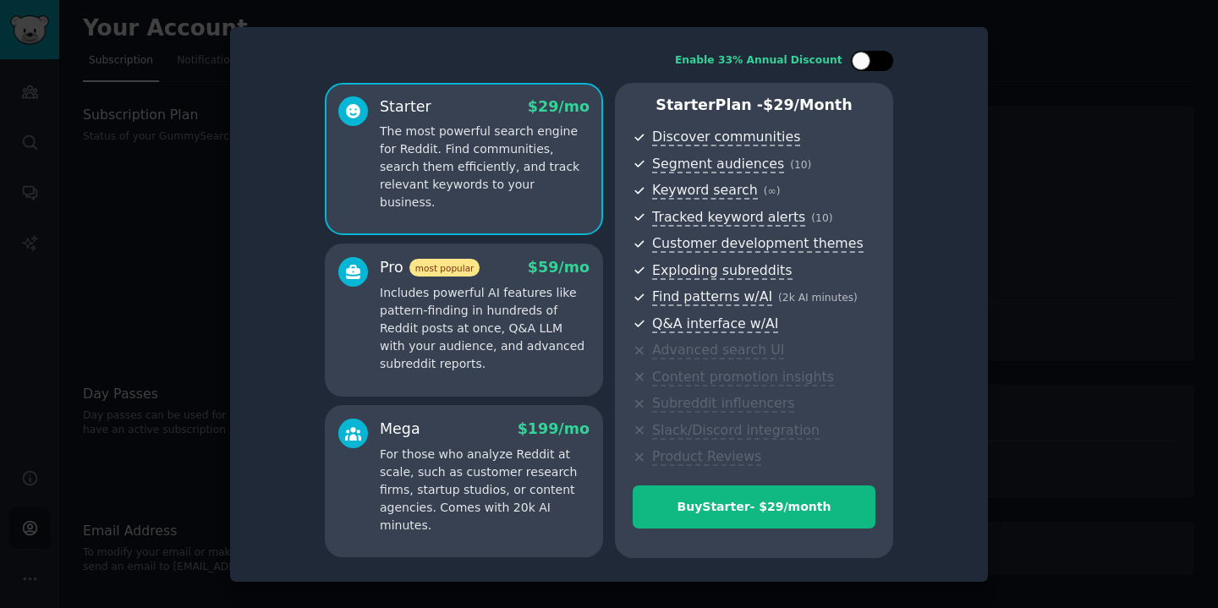
click at [866, 63] on div at bounding box center [861, 61] width 19 height 19
click at [869, 63] on div at bounding box center [872, 61] width 42 height 20
click at [869, 63] on div at bounding box center [861, 61] width 19 height 19
click at [869, 63] on div at bounding box center [872, 61] width 42 height 20
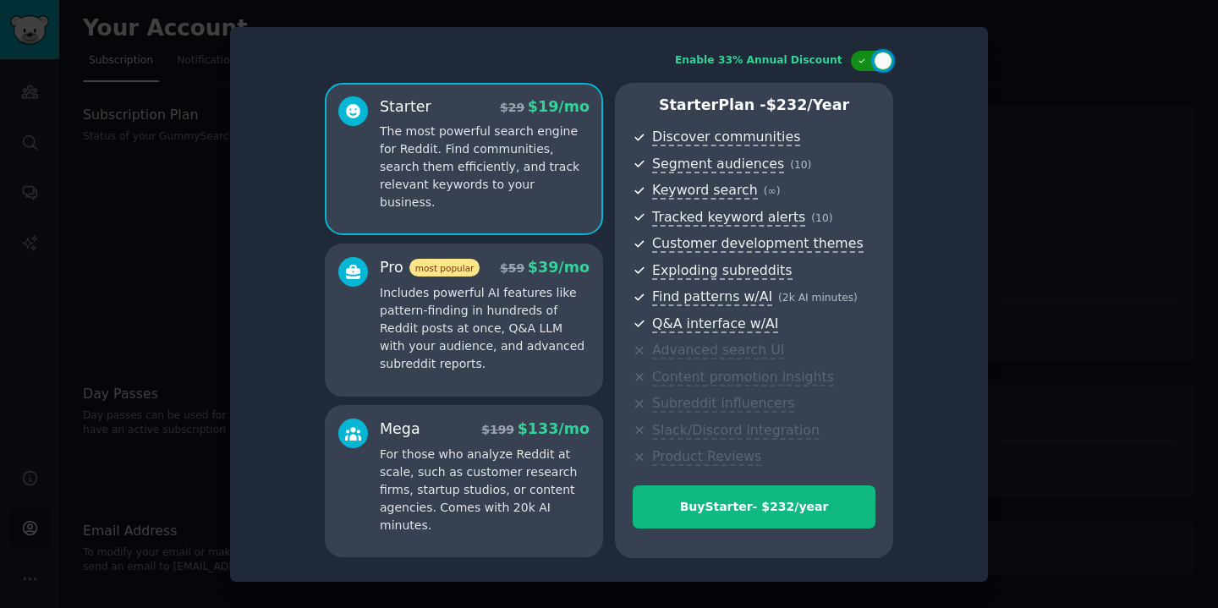
click at [869, 63] on div at bounding box center [872, 61] width 42 height 20
checkbox input "false"
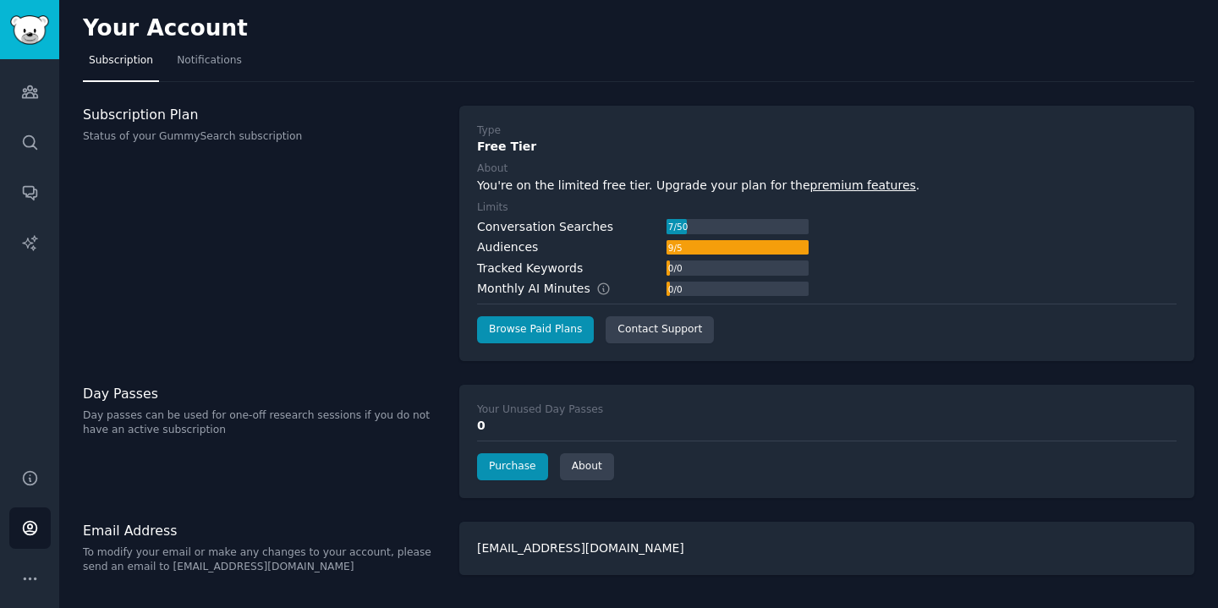
click at [679, 251] on div "9 / 5" at bounding box center [674, 247] width 17 height 15
click at [595, 250] on div "Audiences 9 / 5" at bounding box center [643, 248] width 332 height 18
drag, startPoint x: 513, startPoint y: 232, endPoint x: 605, endPoint y: 238, distance: 91.5
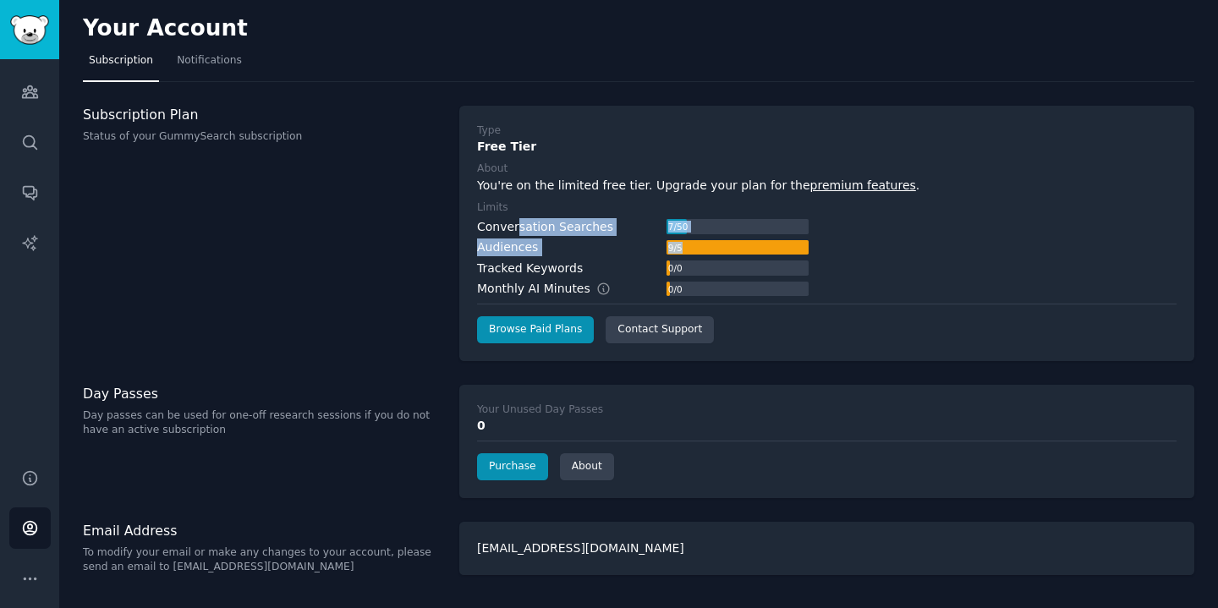
click at [605, 238] on div "Conversation Searches 7 / 50 Audiences 9 / 5 Tracked Keywords 0 / 0 Monthly AI …" at bounding box center [643, 258] width 332 height 80
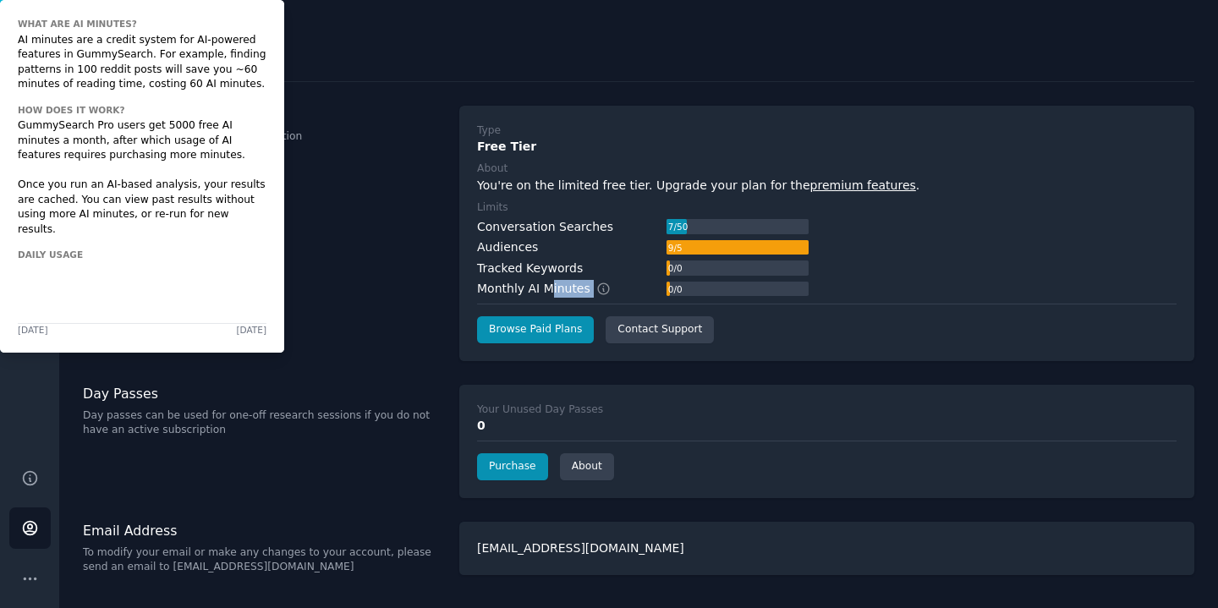
drag, startPoint x: 546, startPoint y: 285, endPoint x: 607, endPoint y: 285, distance: 60.9
click at [607, 285] on div "Monthly AI Minutes" at bounding box center [552, 289] width 151 height 18
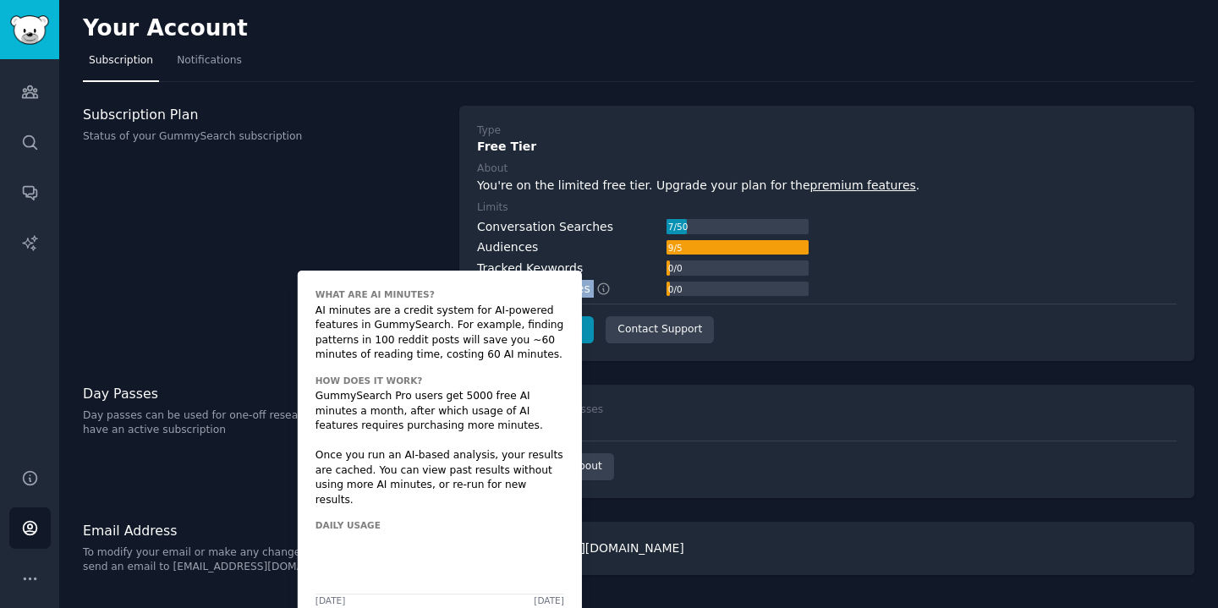
click at [607, 285] on span at bounding box center [609, 289] width 39 height 15
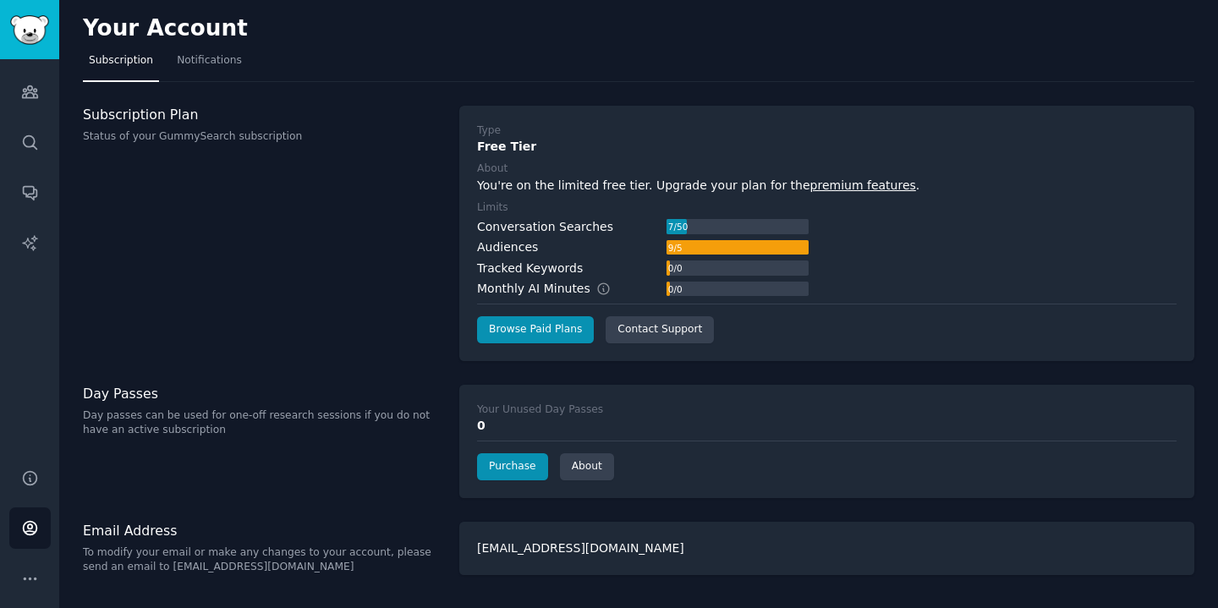
click at [354, 249] on div "Subscription Plan Status of your GummySearch subscription" at bounding box center [262, 233] width 359 height 255
click at [30, 86] on icon "Sidebar" at bounding box center [29, 92] width 15 height 12
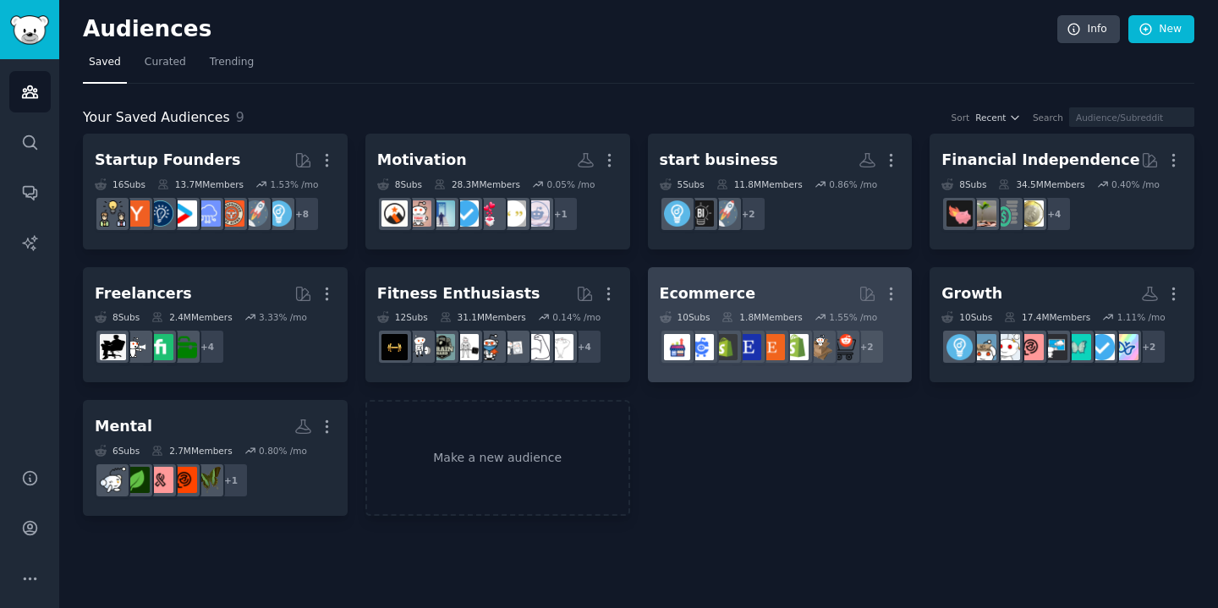
click at [836, 288] on h2 "Ecommerce More" at bounding box center [780, 294] width 241 height 30
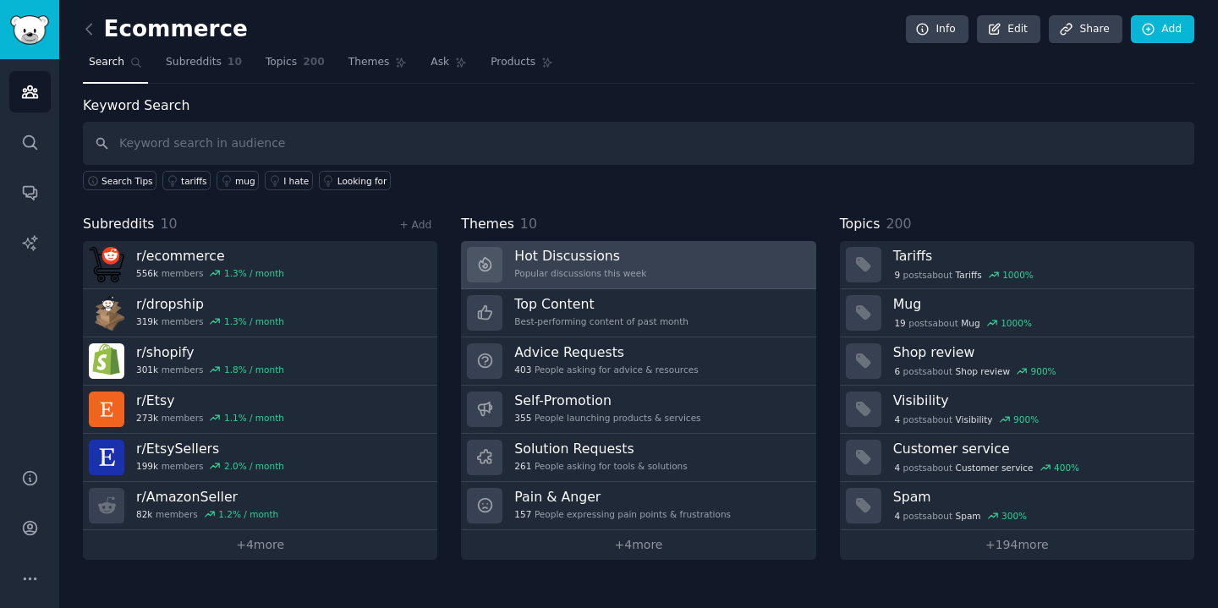
click at [728, 264] on link "Hot Discussions Popular discussions this week" at bounding box center [638, 265] width 354 height 48
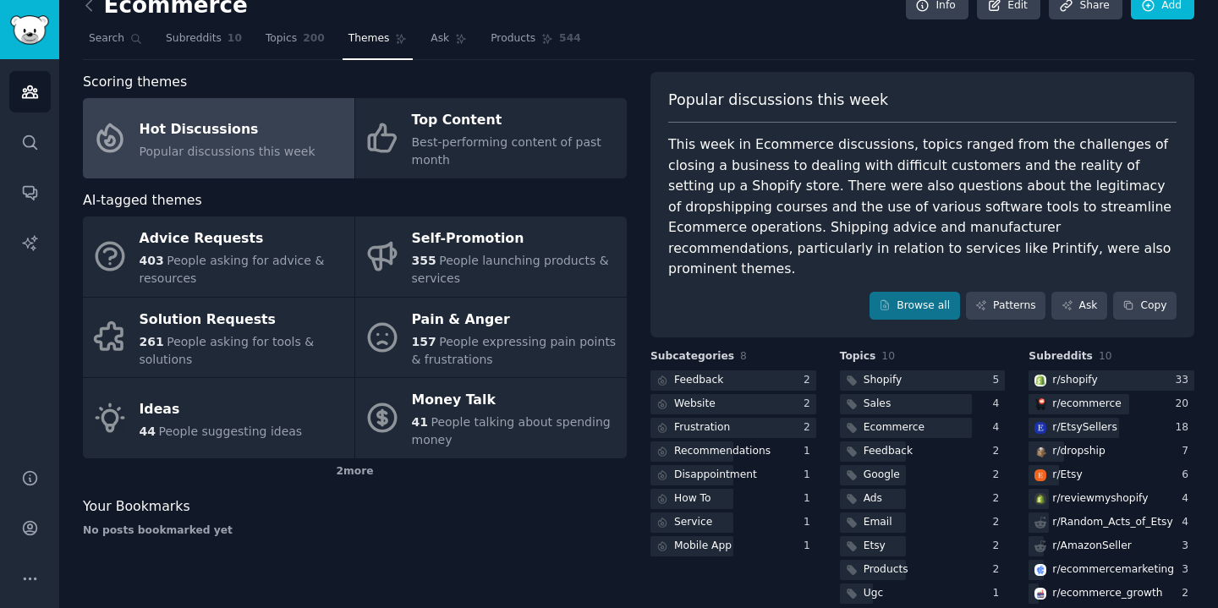
scroll to position [25, 0]
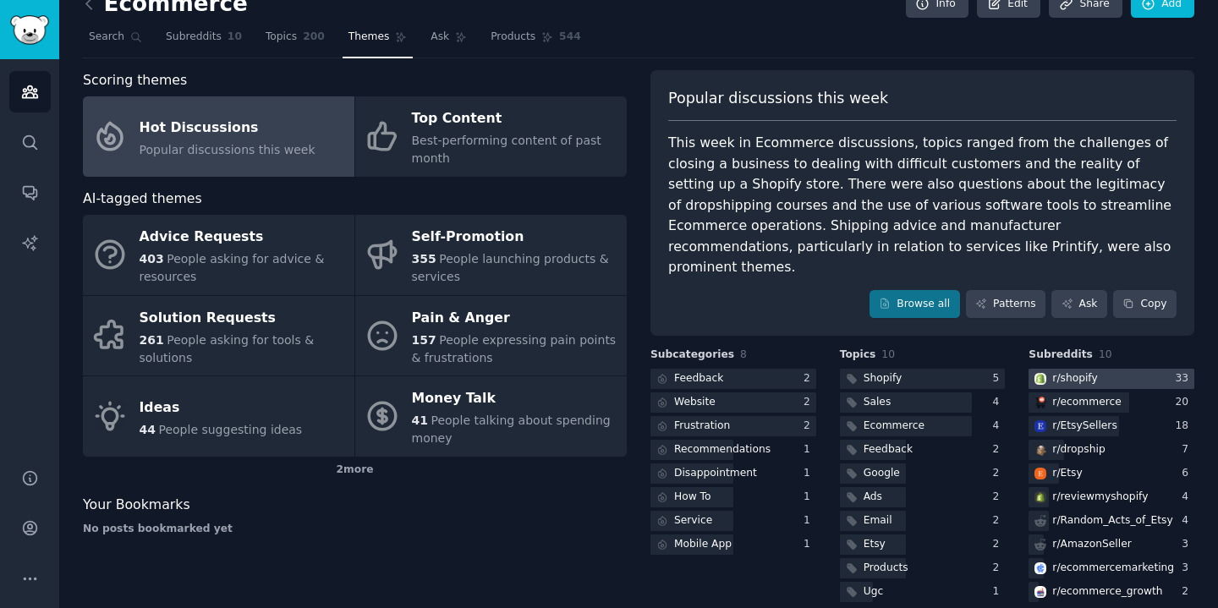
click at [1097, 369] on div at bounding box center [1111, 379] width 166 height 21
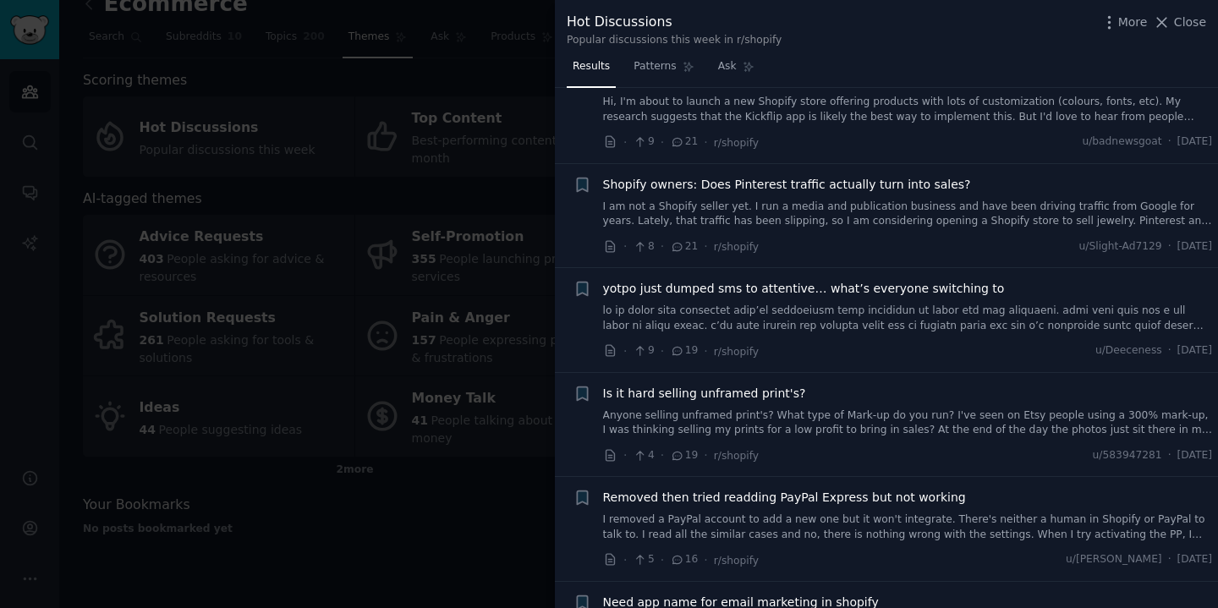
scroll to position [1302, 0]
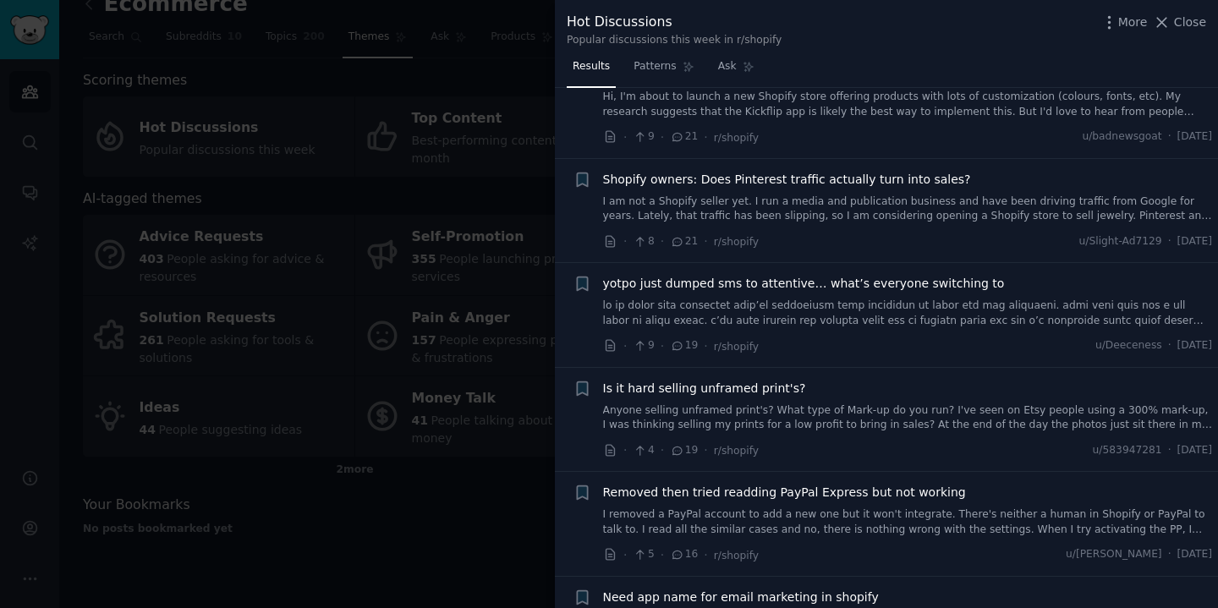
click at [508, 375] on div at bounding box center [609, 304] width 1218 height 608
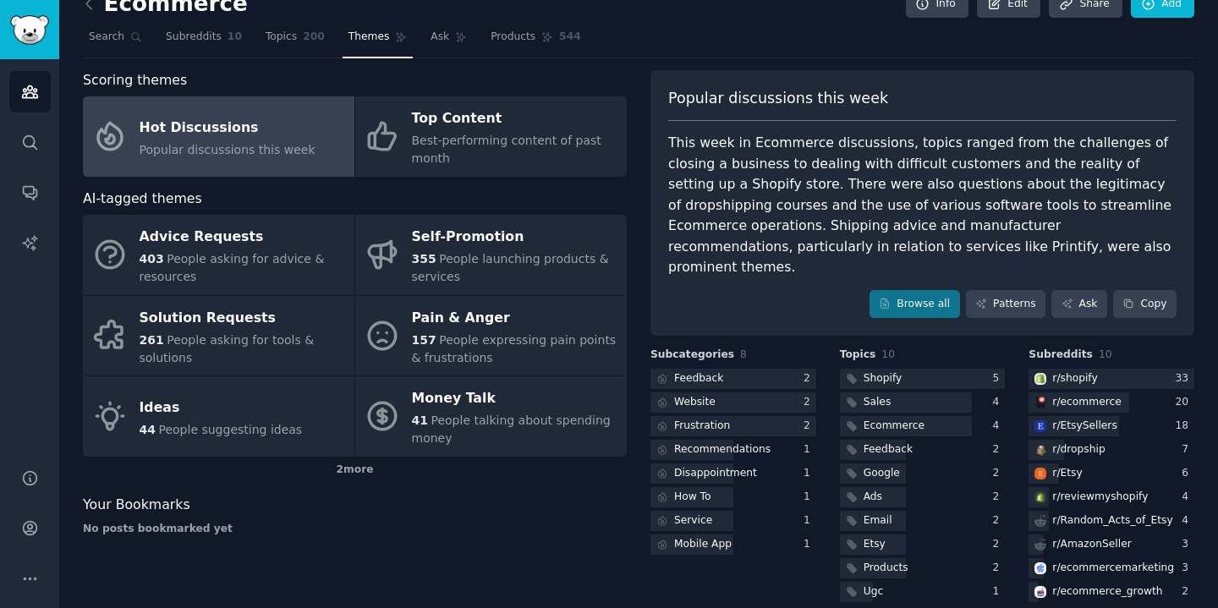
click at [712, 577] on div "Subcategories 8 Feedback 2 Website 2 Frustration 2 Recommendations 1 Disappoint…" at bounding box center [733, 477] width 166 height 258
click at [749, 562] on div "Subcategories 8 Feedback 2 Website 2 Frustration 2 Recommendations 1 Disappoint…" at bounding box center [733, 477] width 166 height 258
click at [795, 207] on div "This week in Ecommerce discussions, topics ranged from the challenges of closin…" at bounding box center [922, 205] width 508 height 145
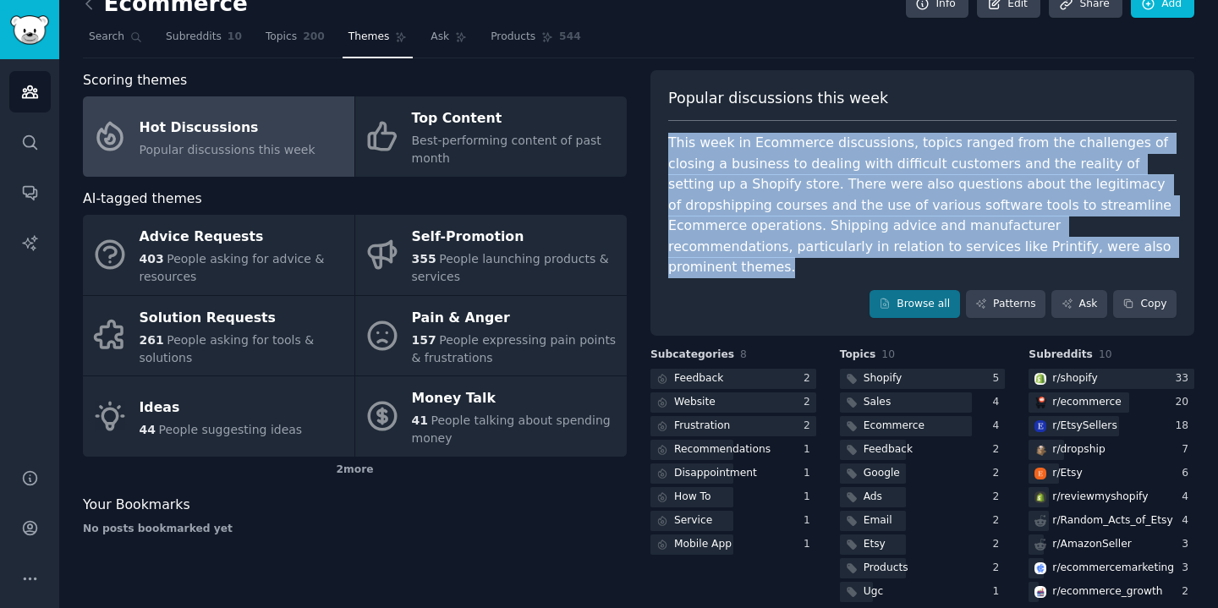
click at [795, 207] on div "This week in Ecommerce discussions, topics ranged from the challenges of closin…" at bounding box center [922, 205] width 508 height 145
click at [805, 201] on div "This week in Ecommerce discussions, topics ranged from the challenges of closin…" at bounding box center [922, 205] width 508 height 145
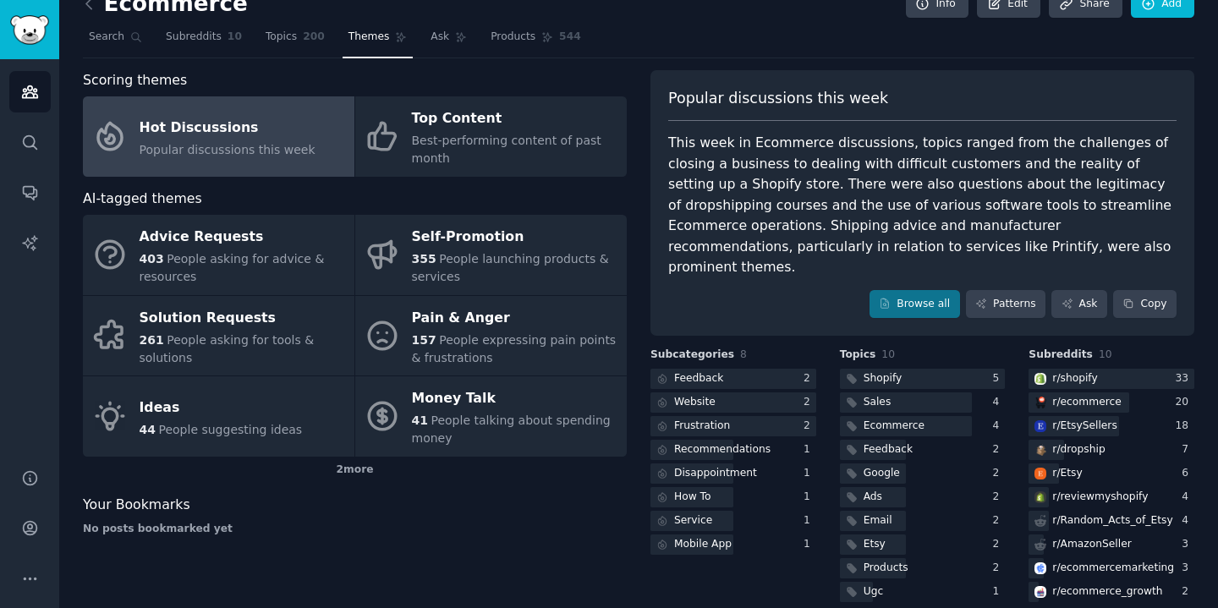
click at [805, 201] on div "This week in Ecommerce discussions, topics ranged from the challenges of closin…" at bounding box center [922, 205] width 508 height 145
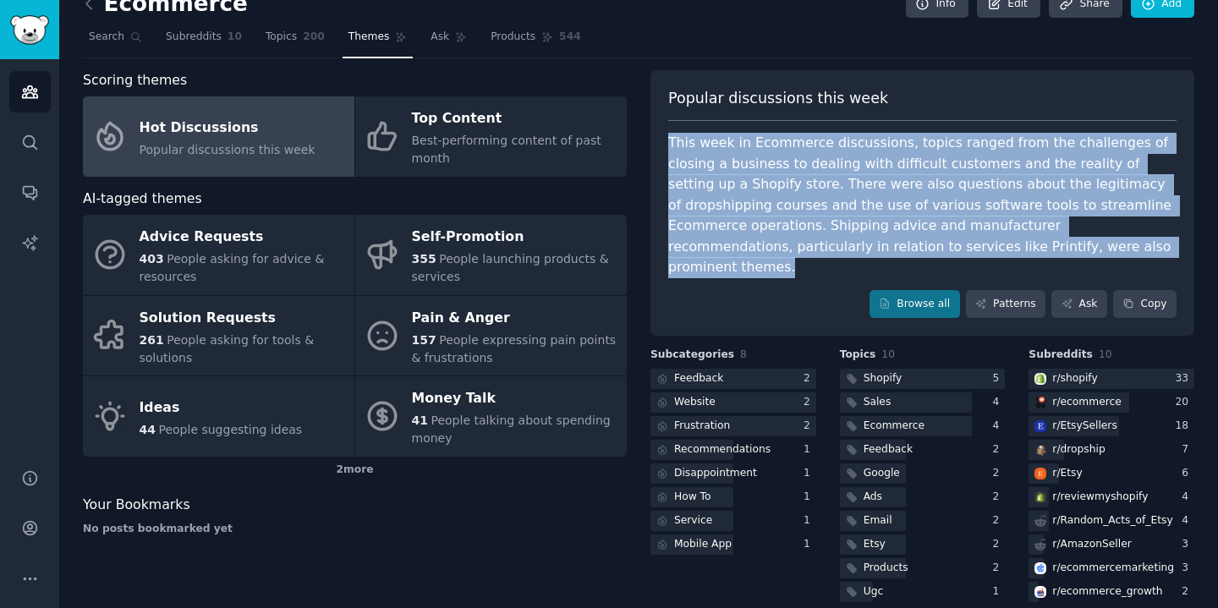
click at [805, 201] on div "This week in Ecommerce discussions, topics ranged from the challenges of closin…" at bounding box center [922, 205] width 508 height 145
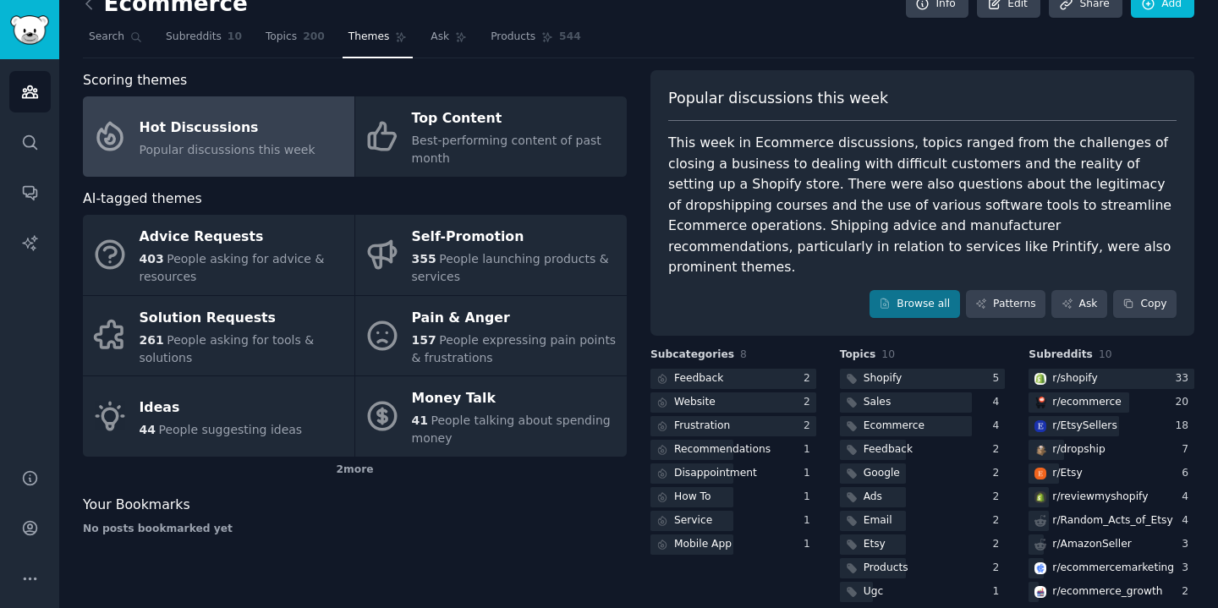
click at [805, 201] on div "This week in Ecommerce discussions, topics ranged from the challenges of closin…" at bounding box center [922, 205] width 508 height 145
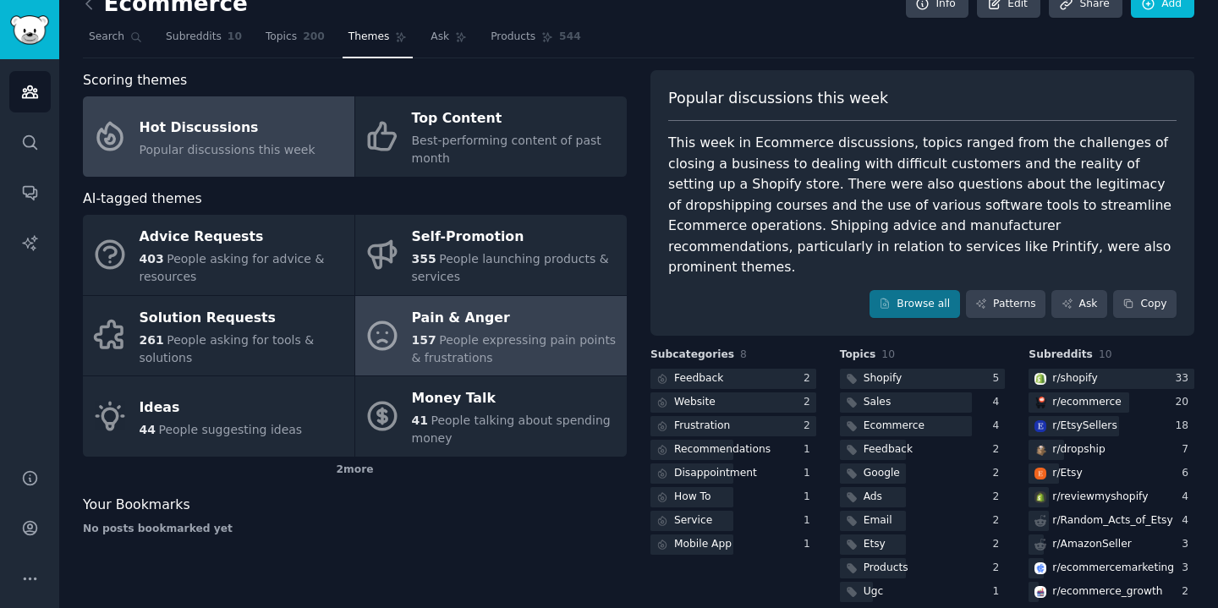
click at [488, 329] on div "Pain & Anger" at bounding box center [515, 317] width 206 height 27
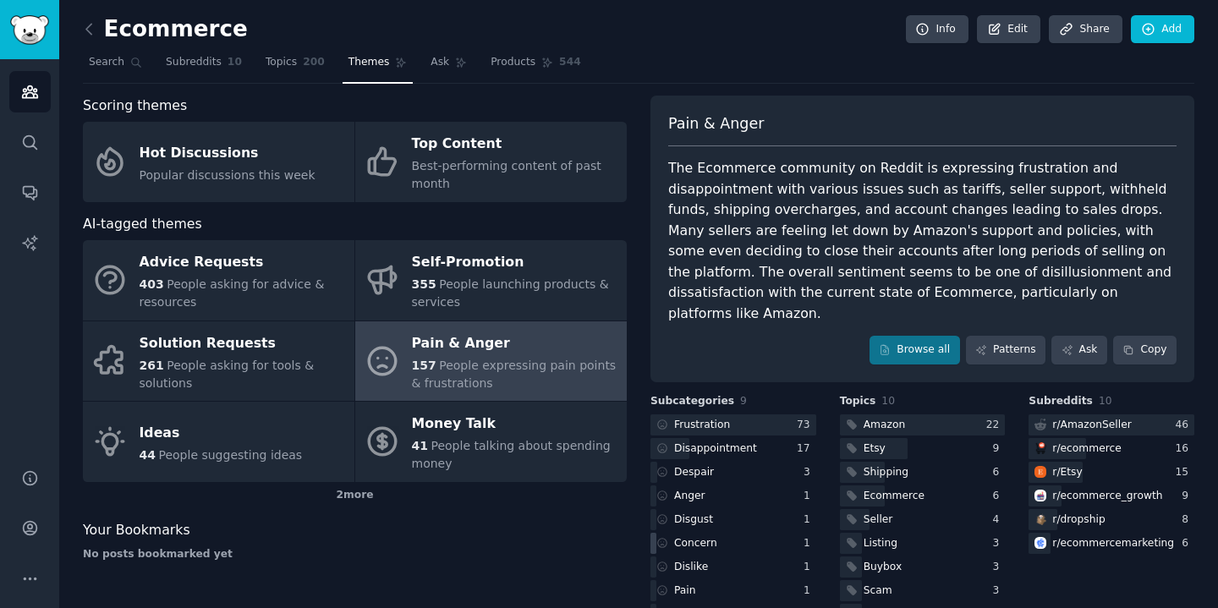
scroll to position [46, 0]
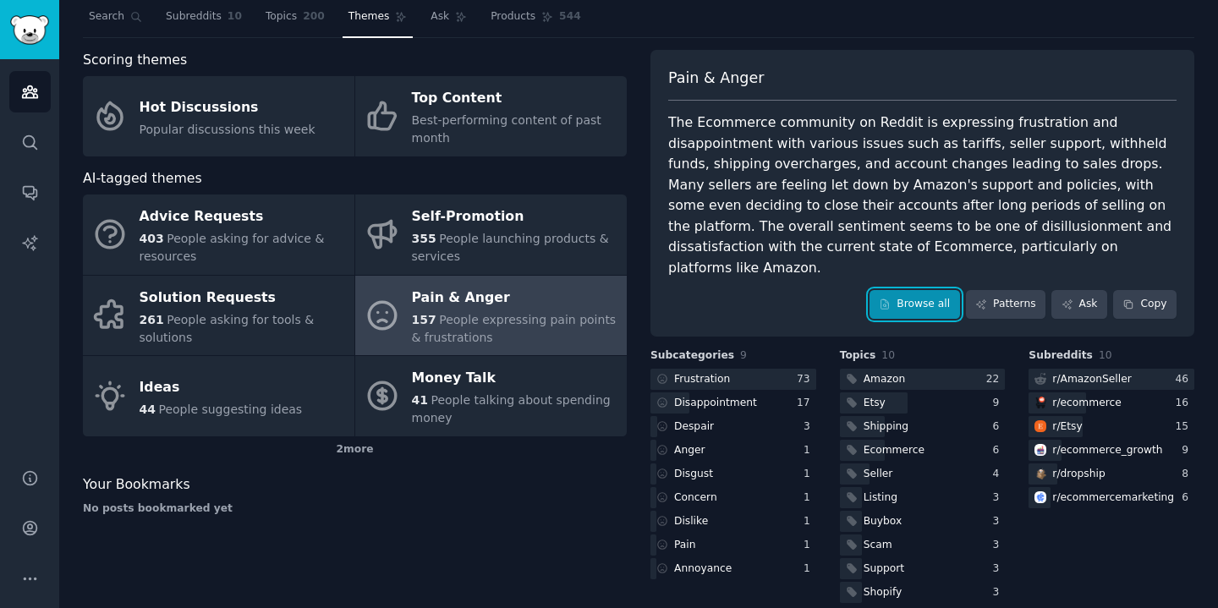
click at [940, 290] on link "Browse all" at bounding box center [914, 304] width 90 height 29
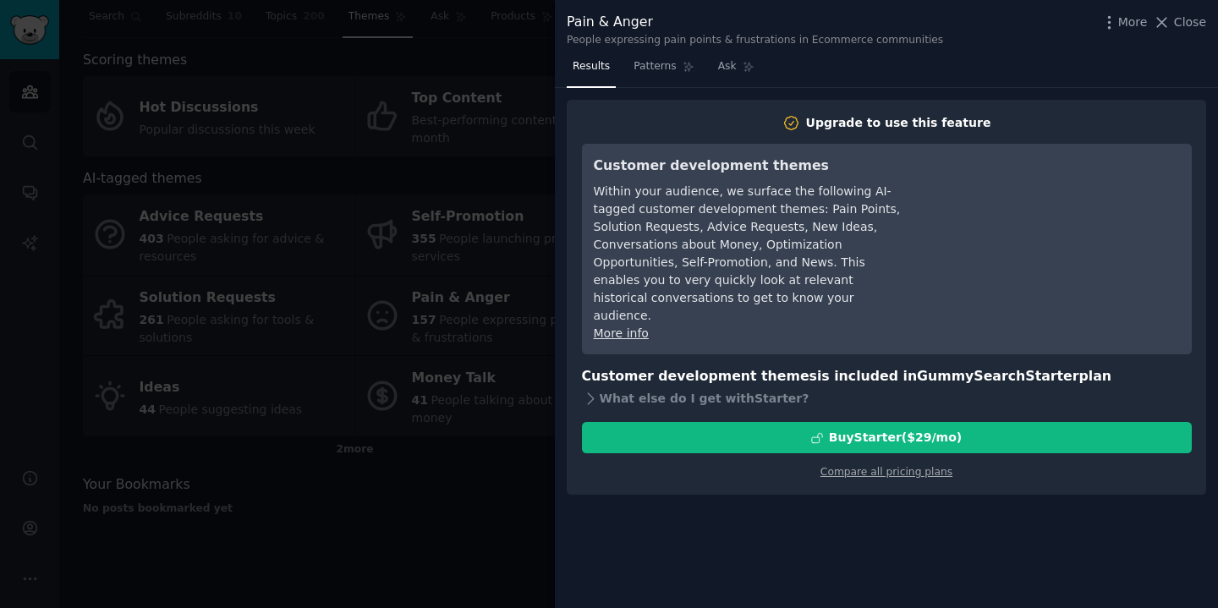
click at [524, 336] on div at bounding box center [609, 304] width 1218 height 608
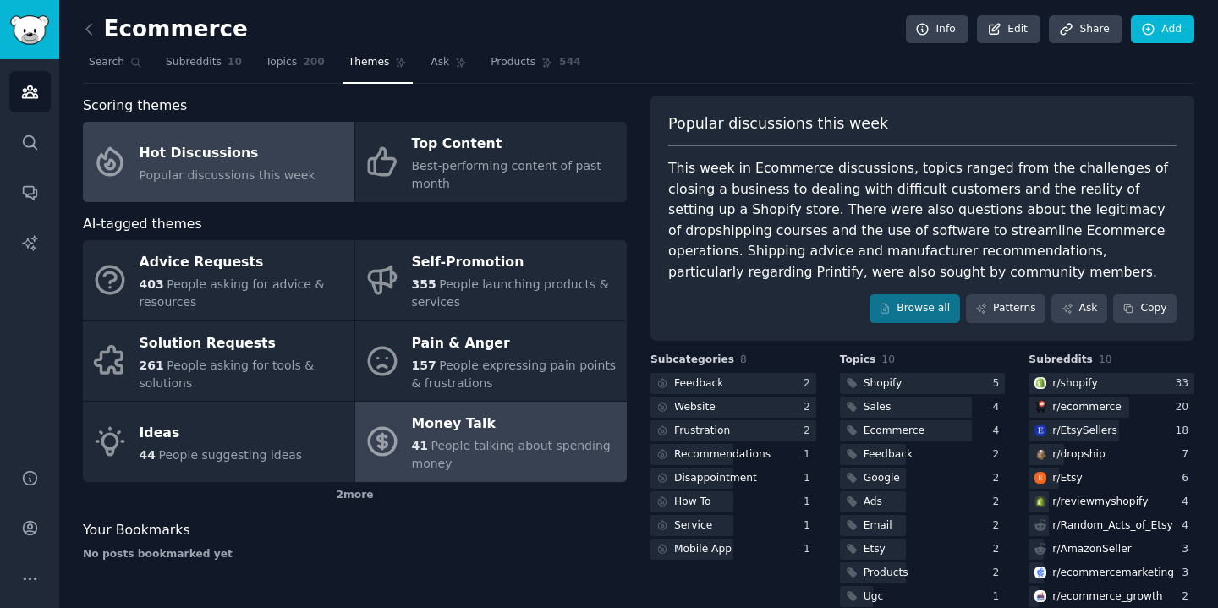
click at [528, 438] on div "41 People talking about spending money" at bounding box center [515, 455] width 206 height 36
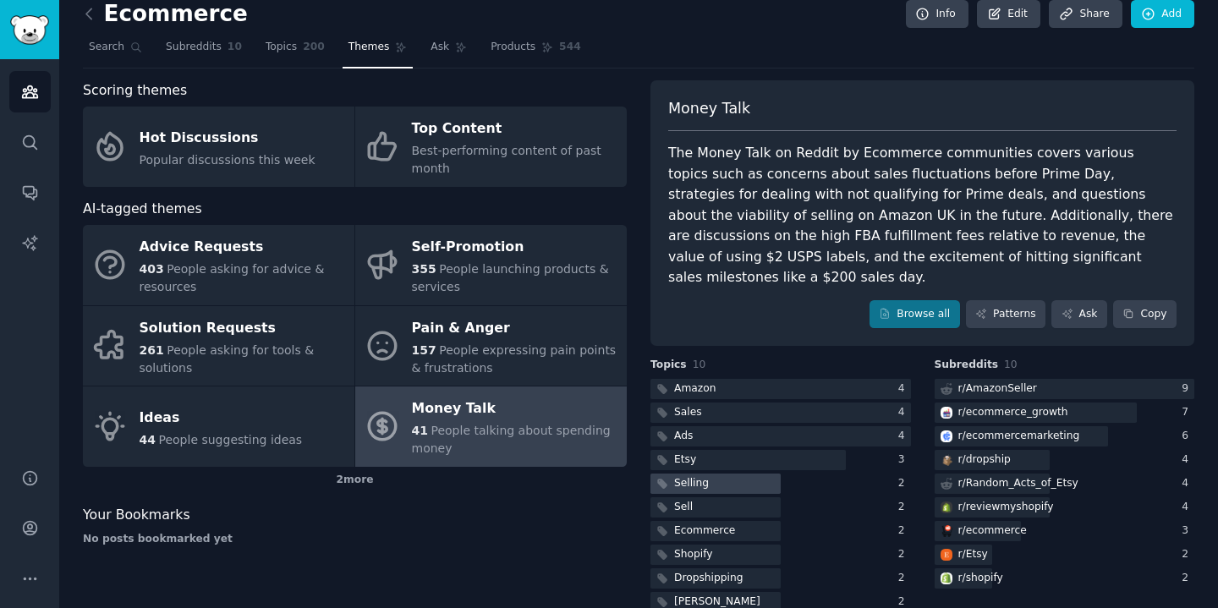
scroll to position [25, 0]
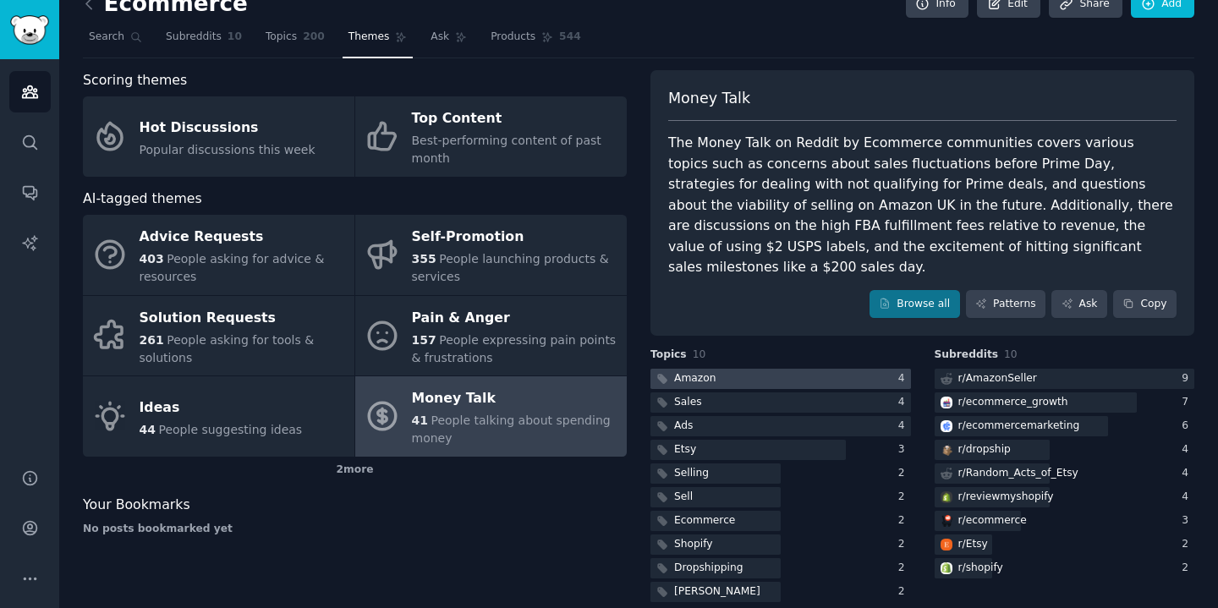
click at [843, 369] on div at bounding box center [780, 379] width 260 height 21
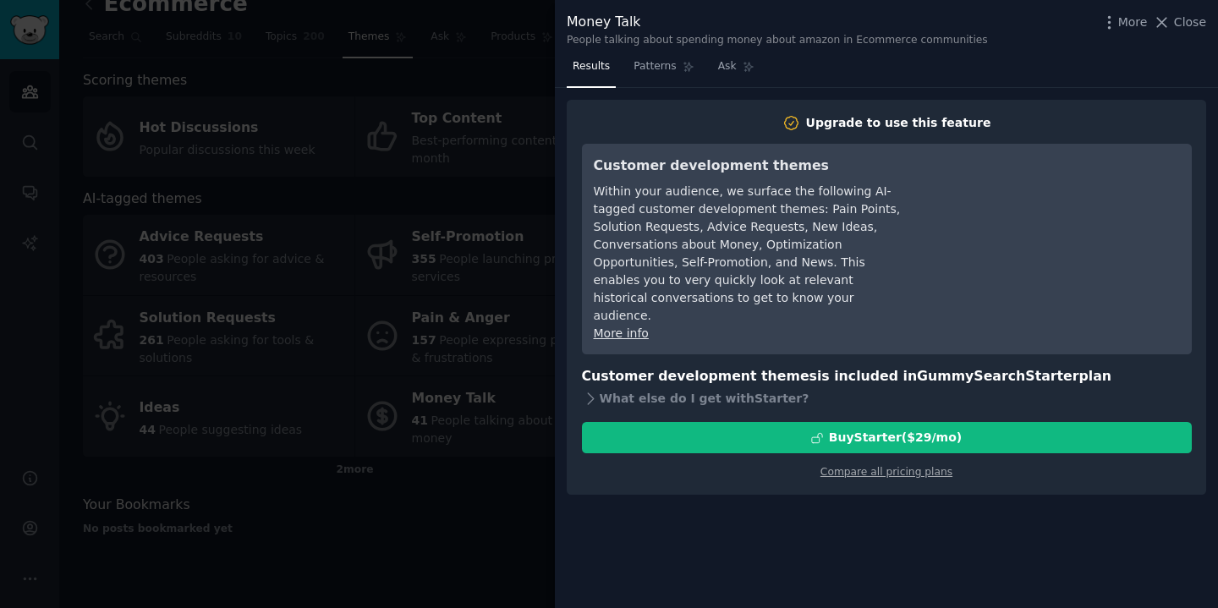
click at [404, 359] on div at bounding box center [609, 304] width 1218 height 608
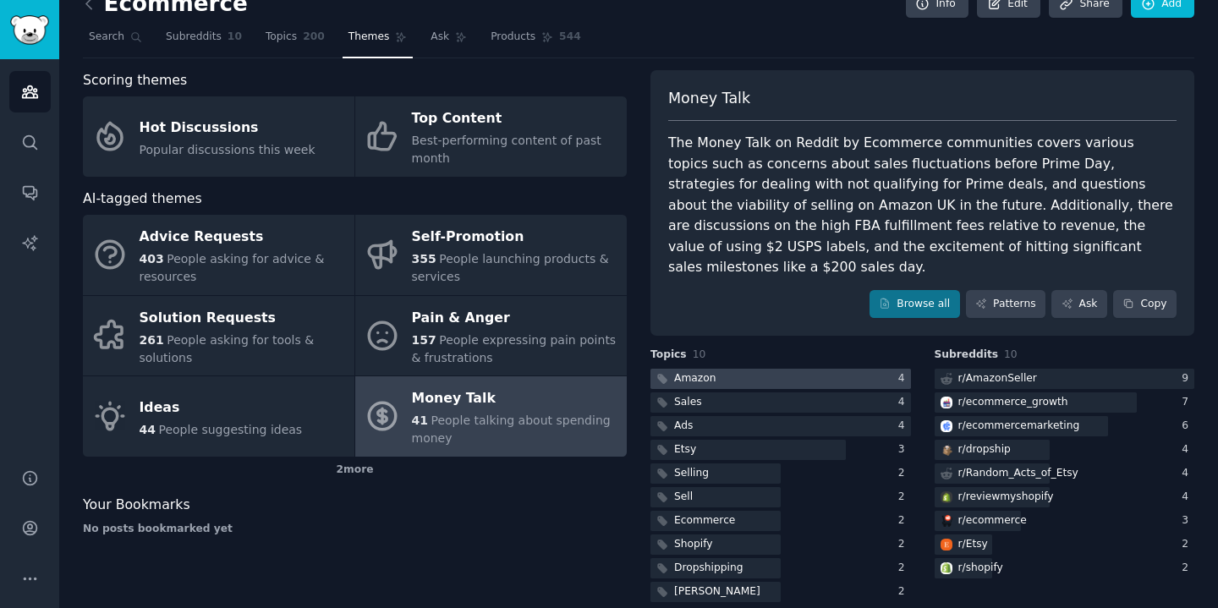
click at [787, 369] on div at bounding box center [780, 379] width 260 height 21
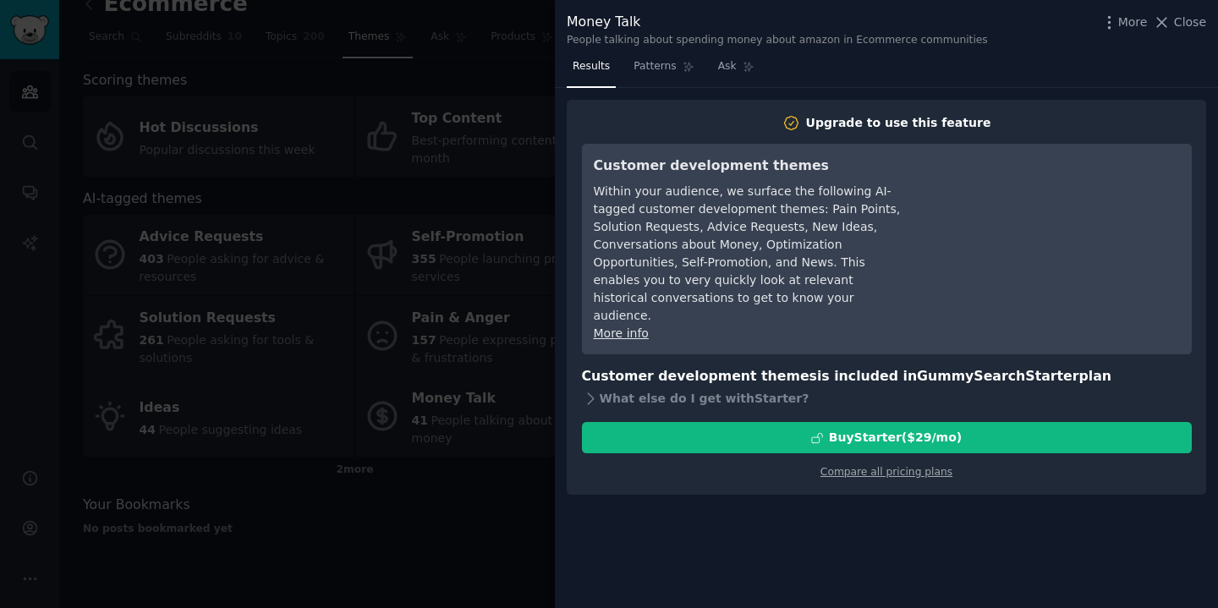
click at [450, 347] on div at bounding box center [609, 304] width 1218 height 608
click at [162, 195] on div at bounding box center [609, 304] width 1218 height 608
